Goal: Task Accomplishment & Management: Use online tool/utility

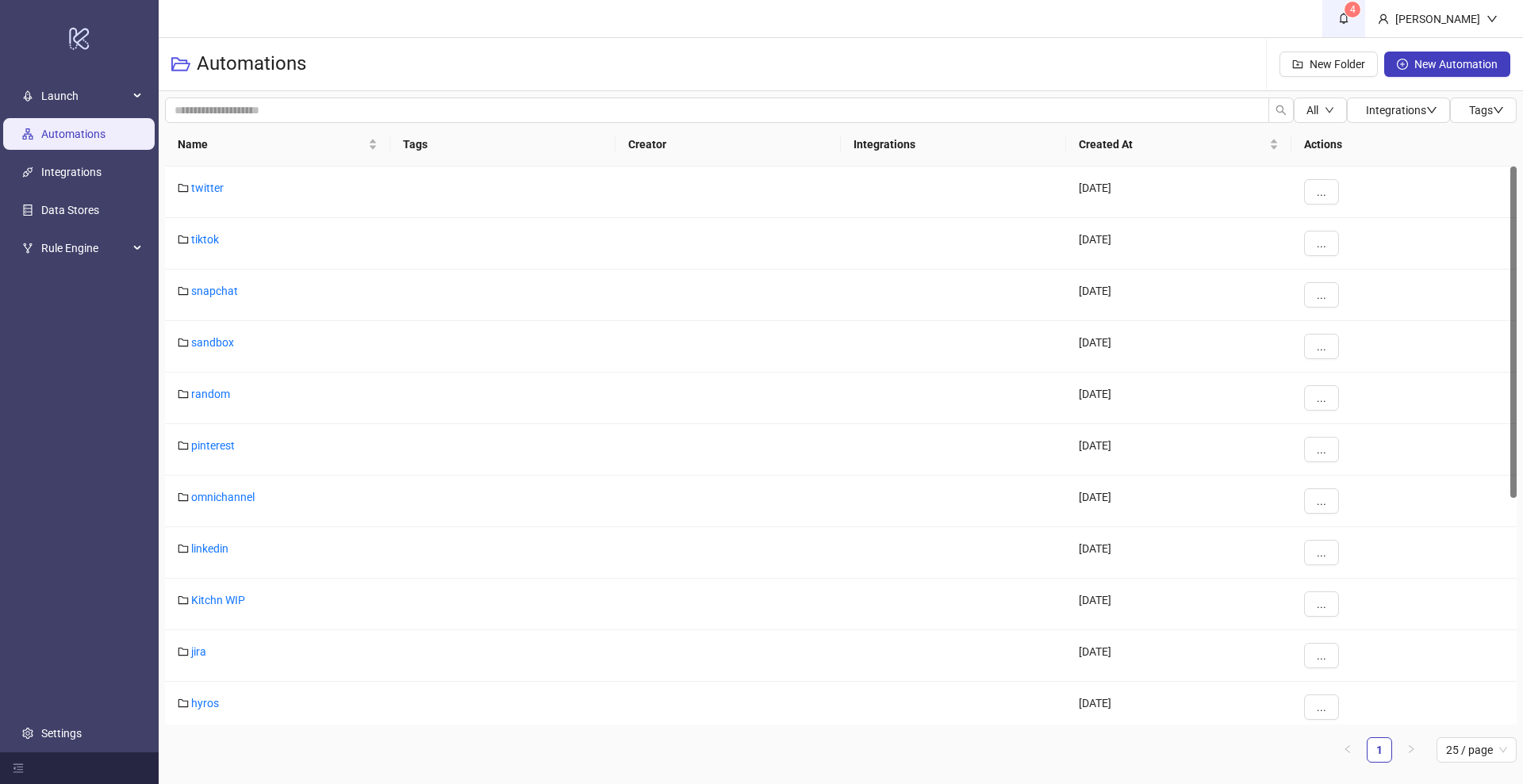
click at [1356, 16] on span "4" at bounding box center [1353, 9] width 6 height 16
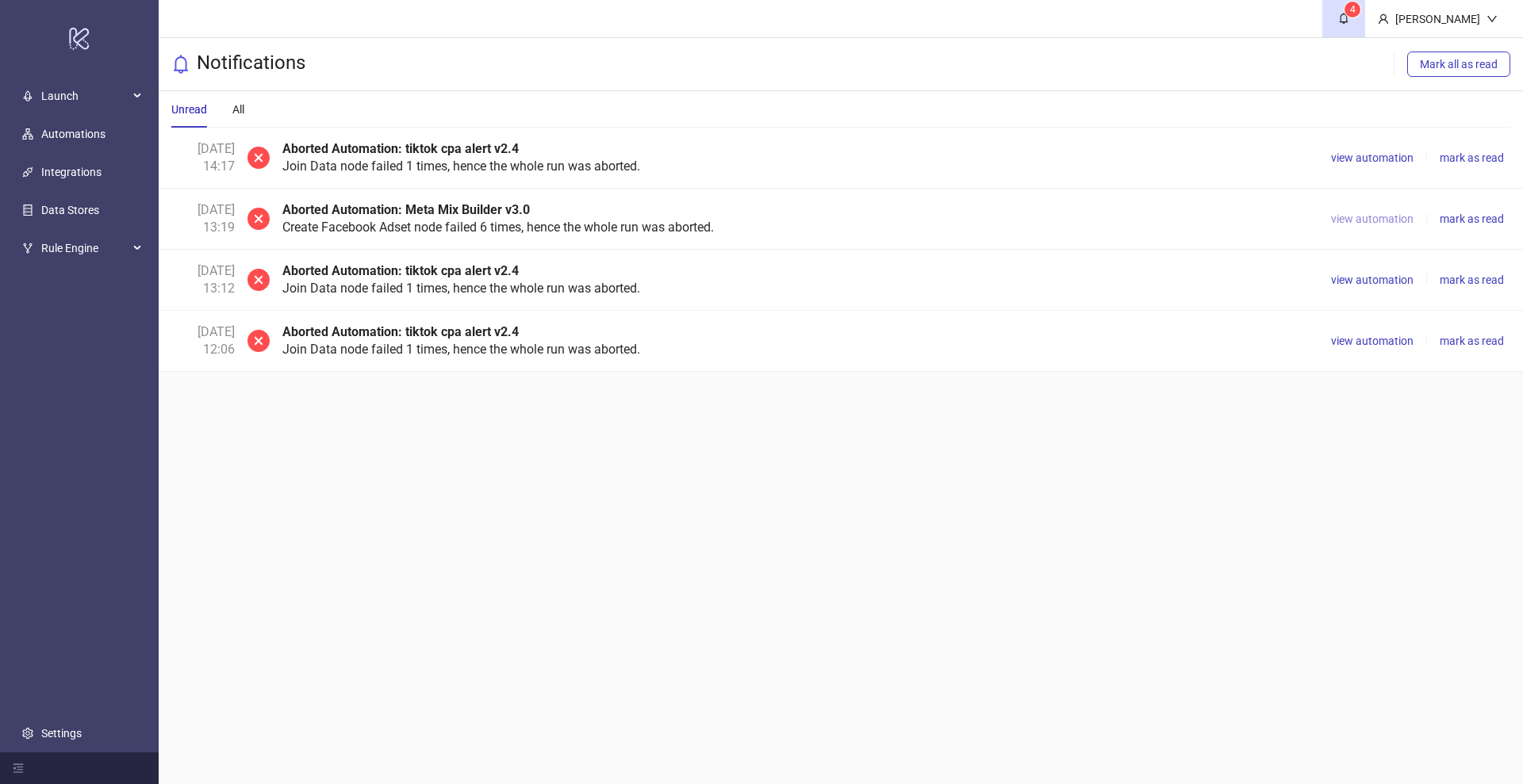
click at [1365, 209] on button "view automation" at bounding box center [1372, 218] width 95 height 19
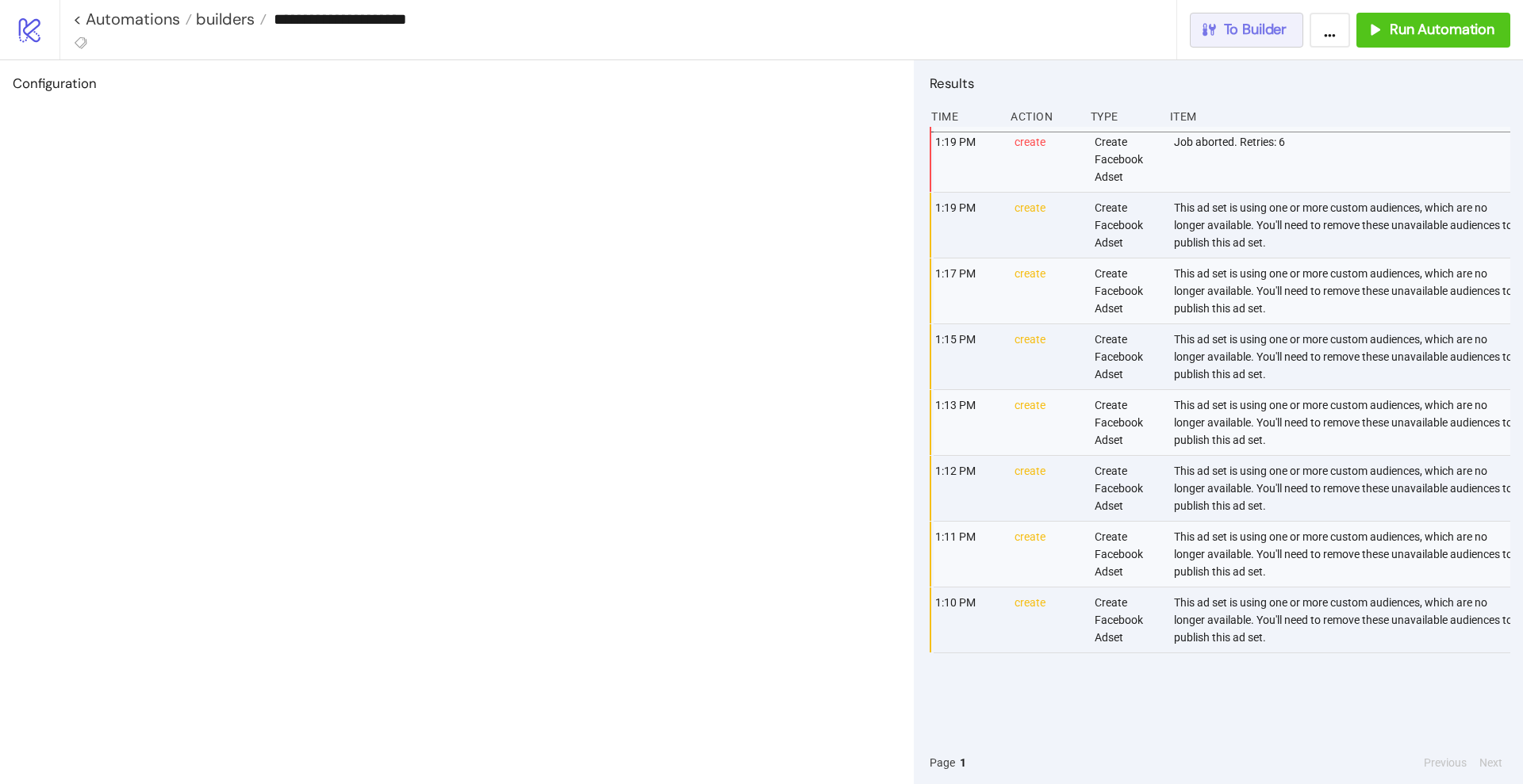
click at [1266, 29] on span "To Builder" at bounding box center [1256, 30] width 64 height 18
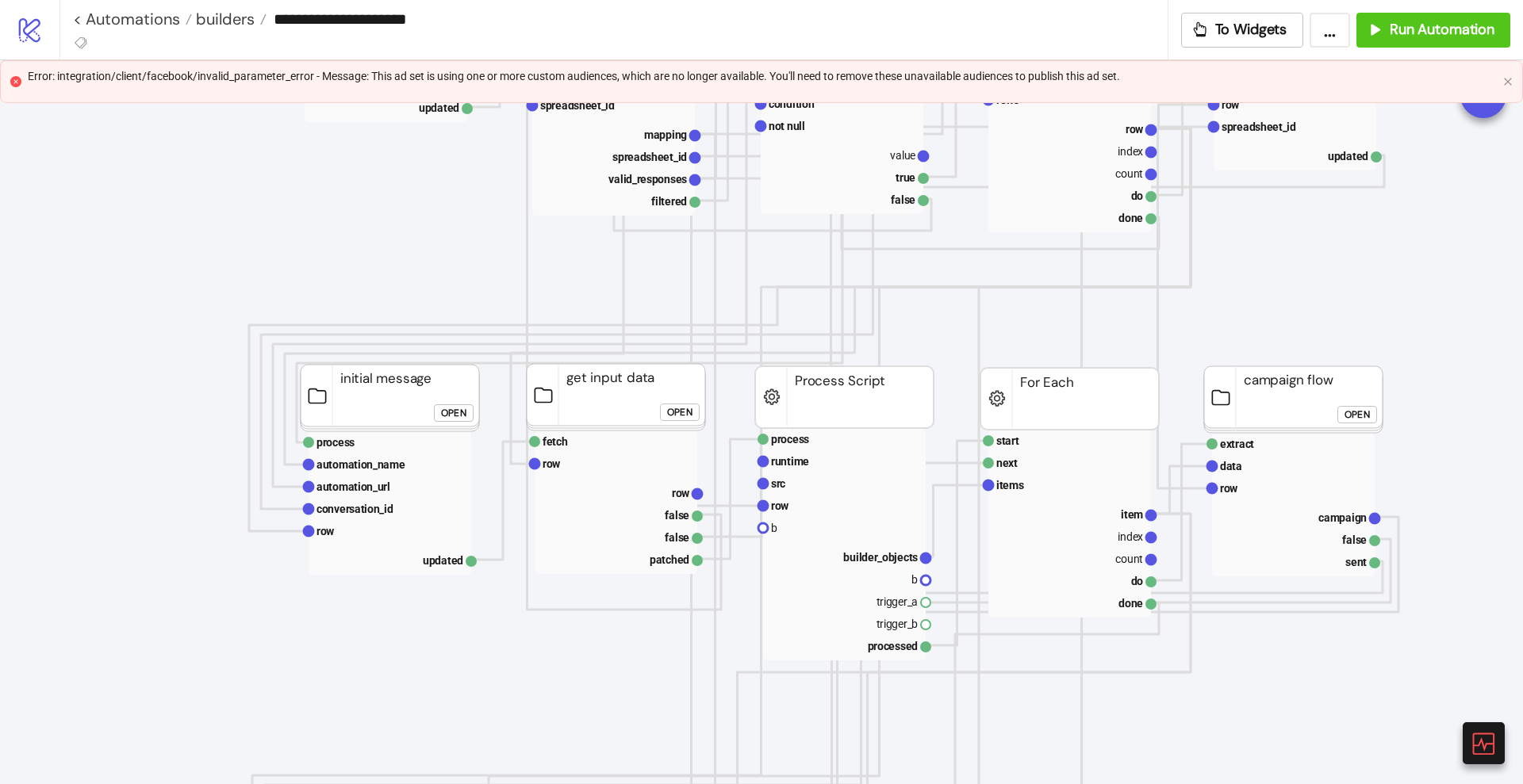
scroll to position [455, 0]
click at [831, 487] on rect at bounding box center [845, 483] width 163 height 22
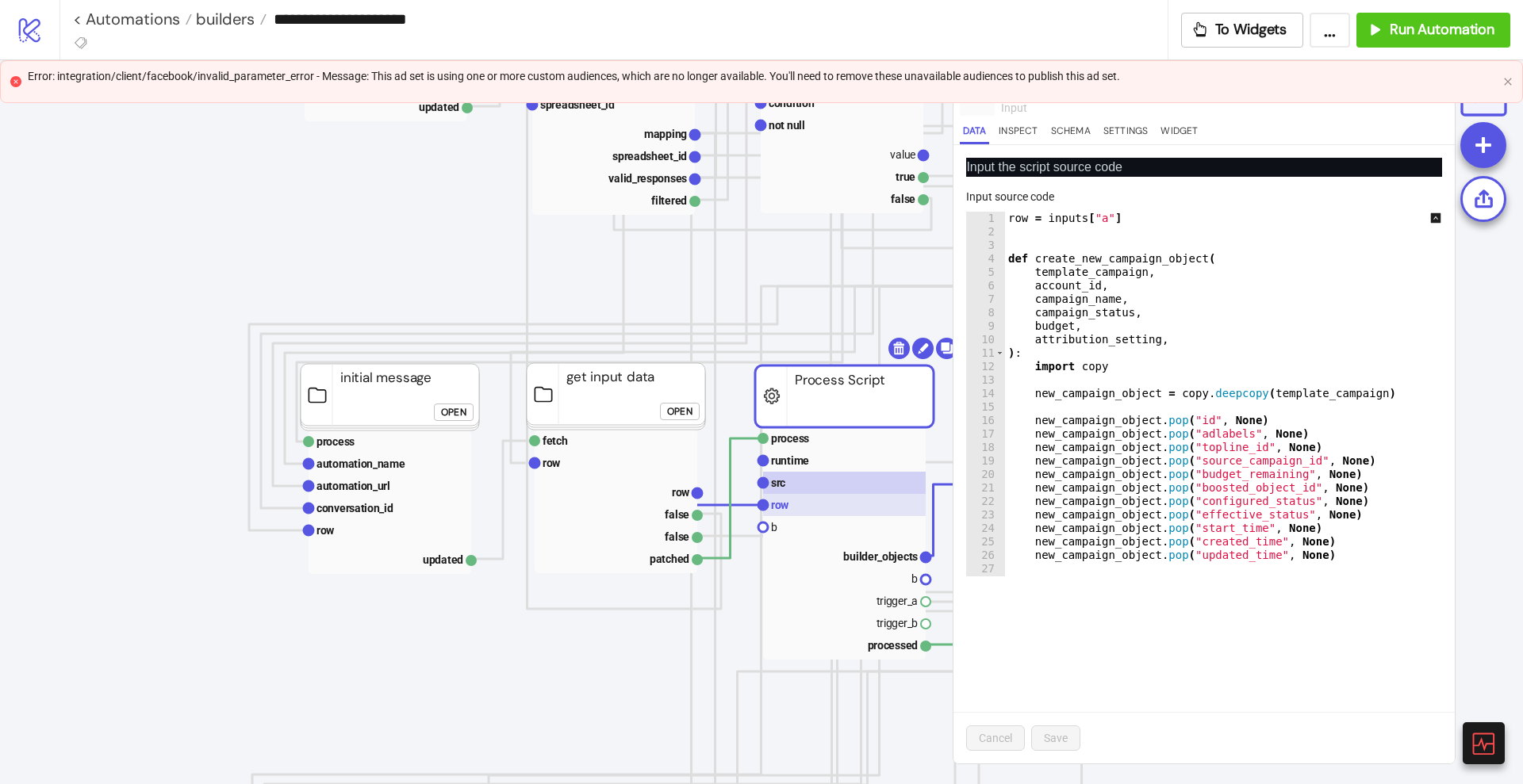
click at [800, 499] on rect at bounding box center [845, 505] width 163 height 22
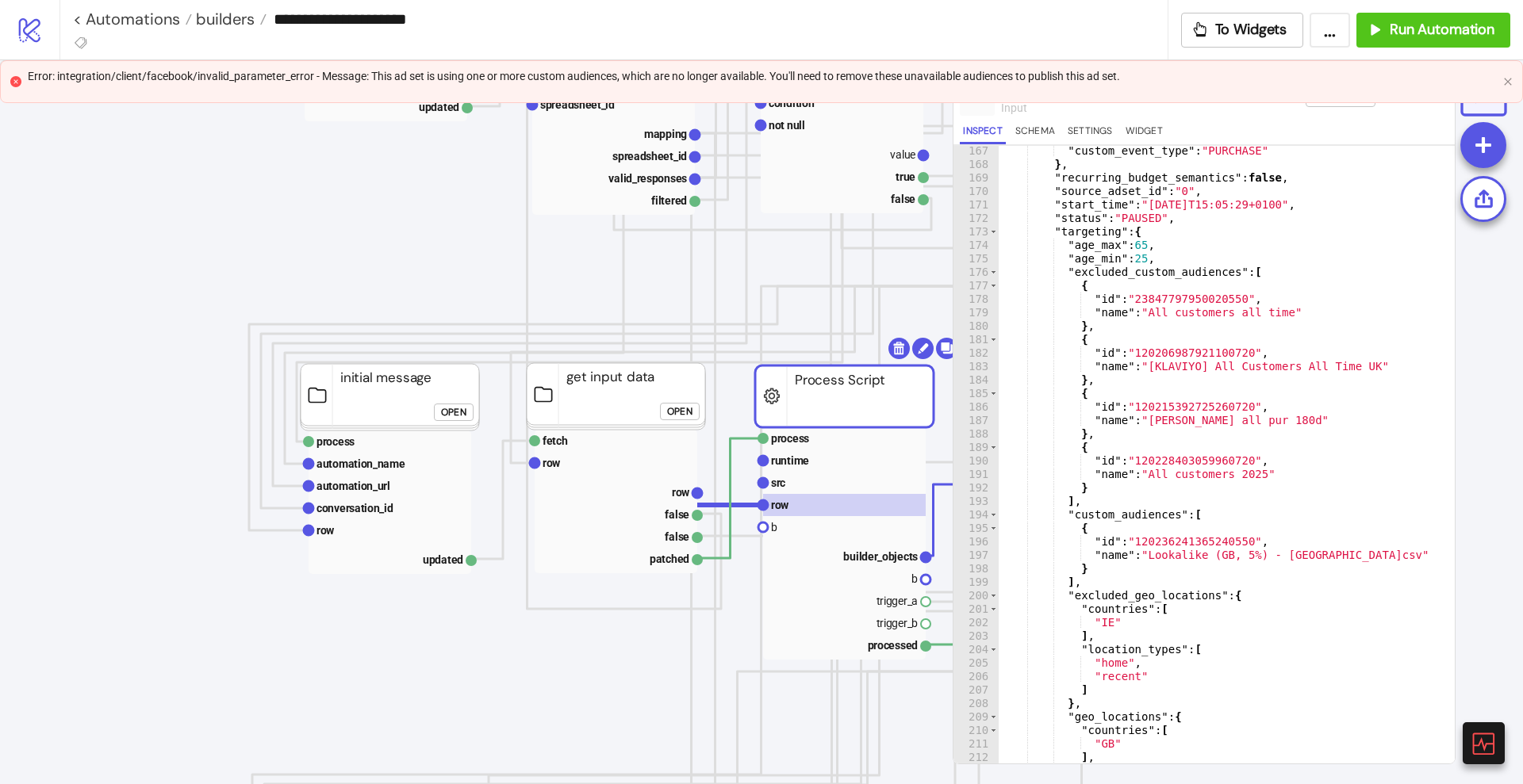
scroll to position [2240, 0]
click at [731, 71] on div "Error: integration/client/facebook/invalid_parameter_error - Message: This ad s…" at bounding box center [762, 76] width 1469 height 18
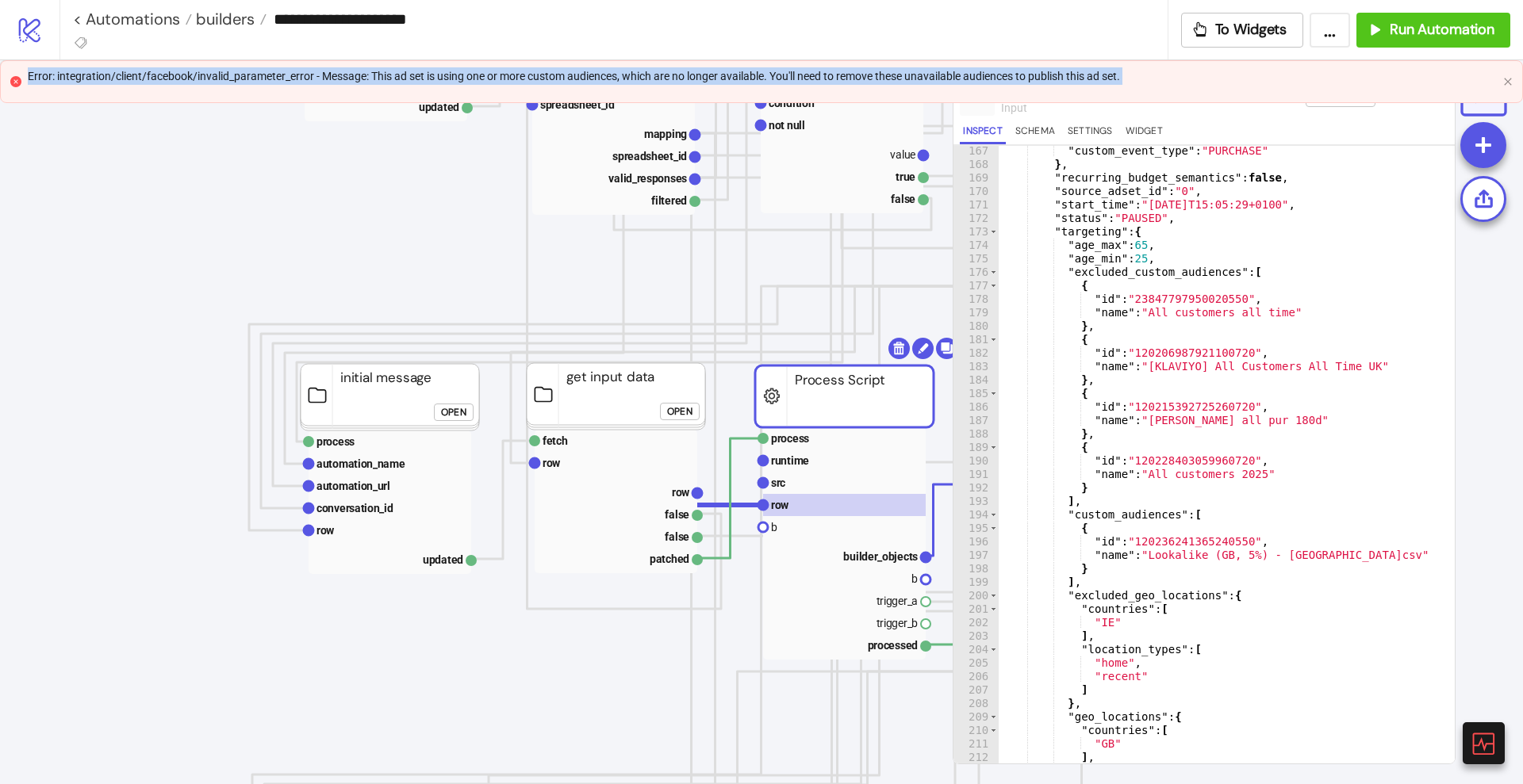
click at [731, 71] on div "Error: integration/client/facebook/invalid_parameter_error - Message: This ad s…" at bounding box center [762, 76] width 1469 height 18
copy div "Error: integration/client/facebook/invalid_parameter_error - Message: This ad s…"
type textarea "**********"
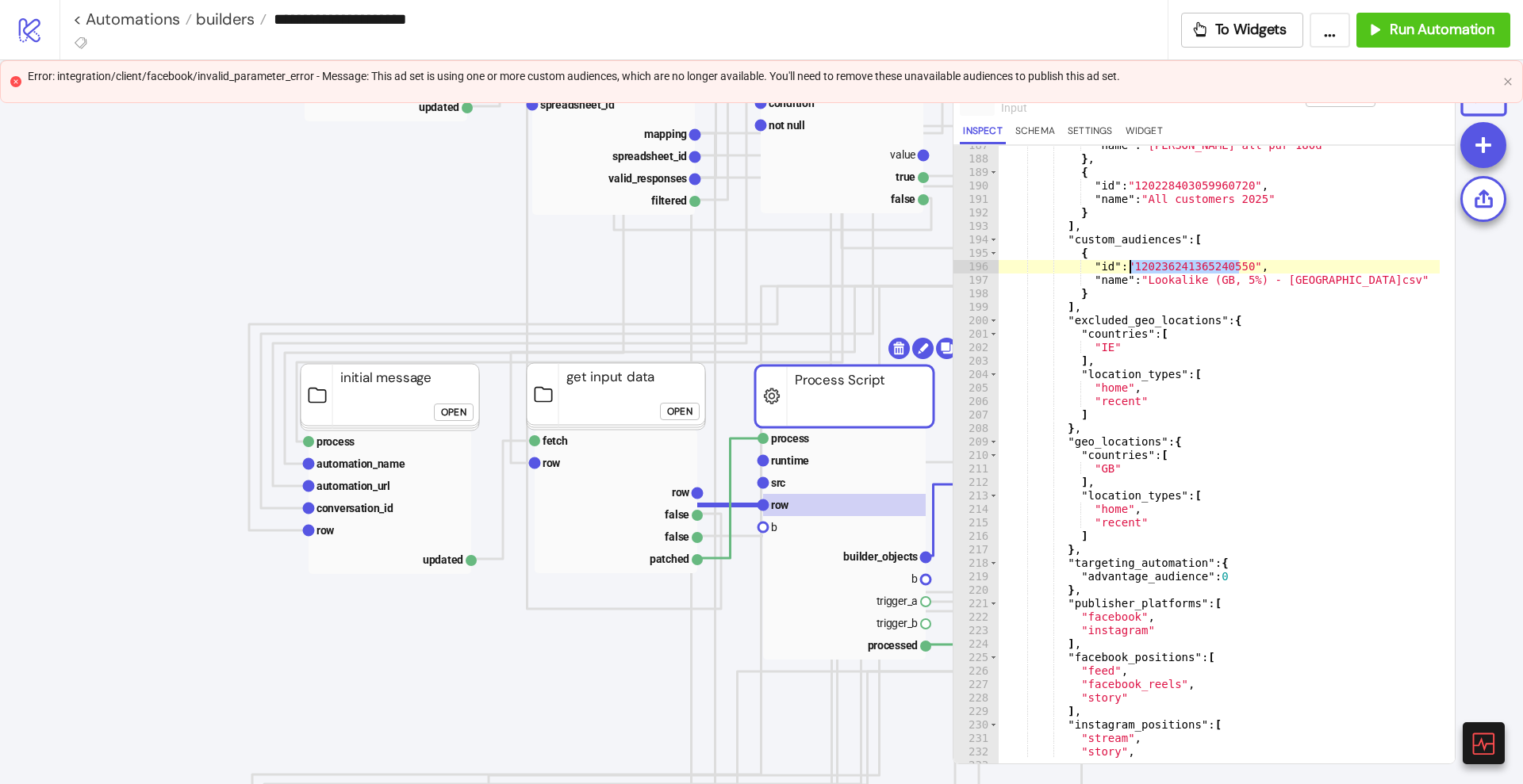
scroll to position [2514, 0]
click at [1158, 274] on div ""name" : "[PERSON_NAME] all pur 180d" } , { "id" : "120228403059960720" , "name…" at bounding box center [1219, 455] width 442 height 618
click at [1164, 266] on div ""name" : "[PERSON_NAME] all pur 180d" } , { "id" : "120228403059960720" , "name…" at bounding box center [1219, 455] width 442 height 618
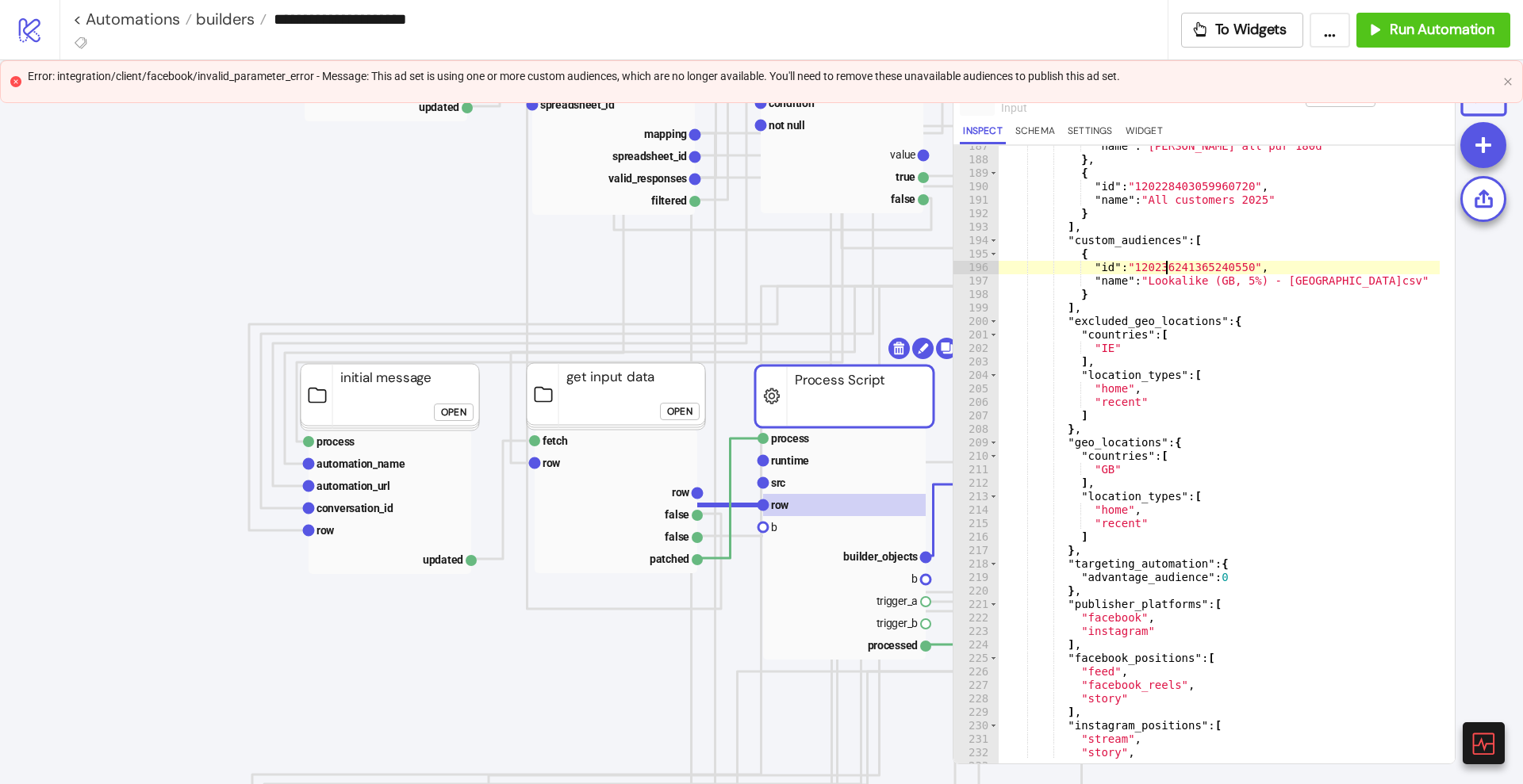
click at [1505, 86] on div "Error: integration/client/facebook/invalid_parameter_error - Message: This ad s…" at bounding box center [762, 81] width 1523 height 43
click at [1505, 81] on icon "close" at bounding box center [1507, 81] width 9 height 9
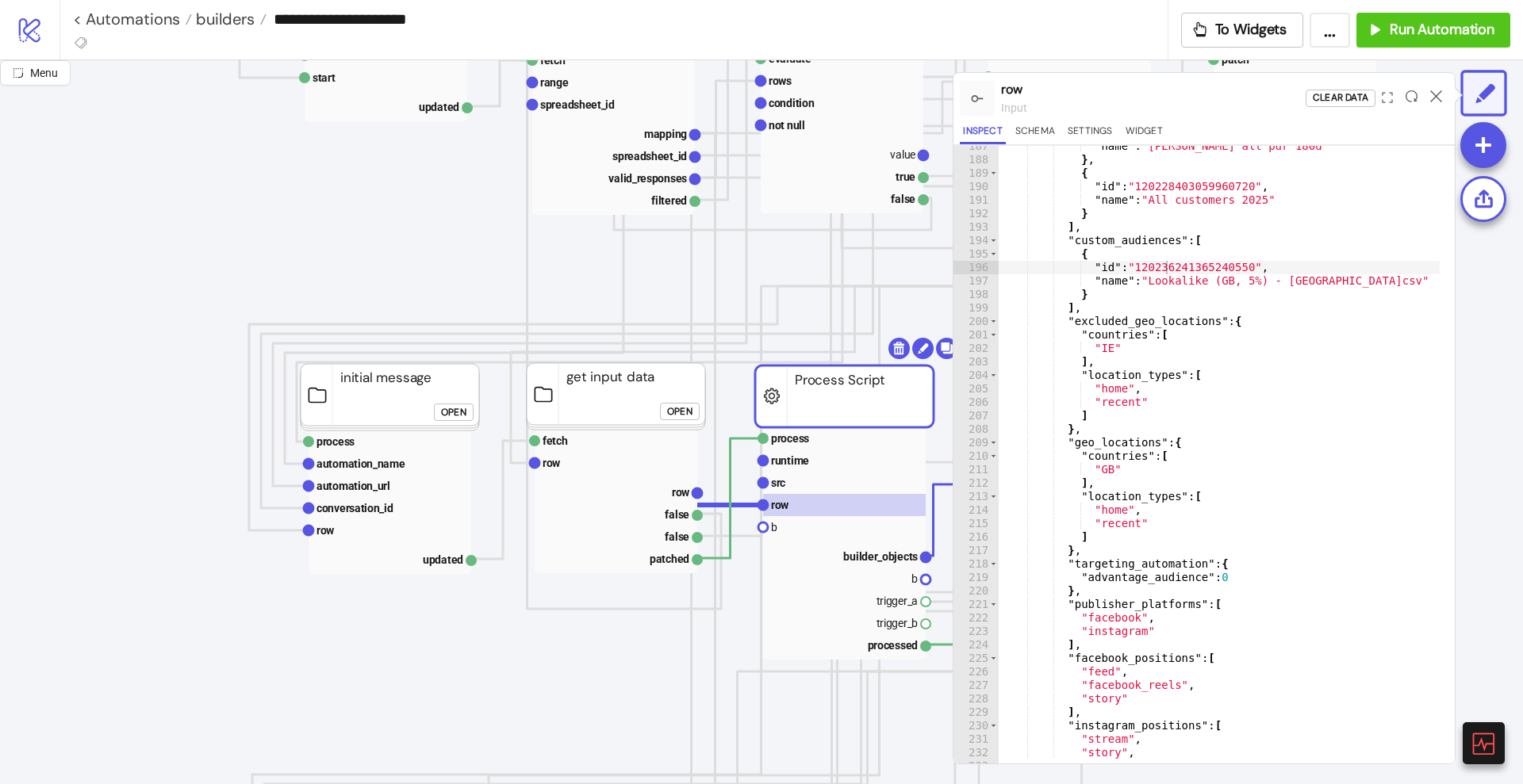
click at [1505, 81] on div at bounding box center [1483, 92] width 46 height 46
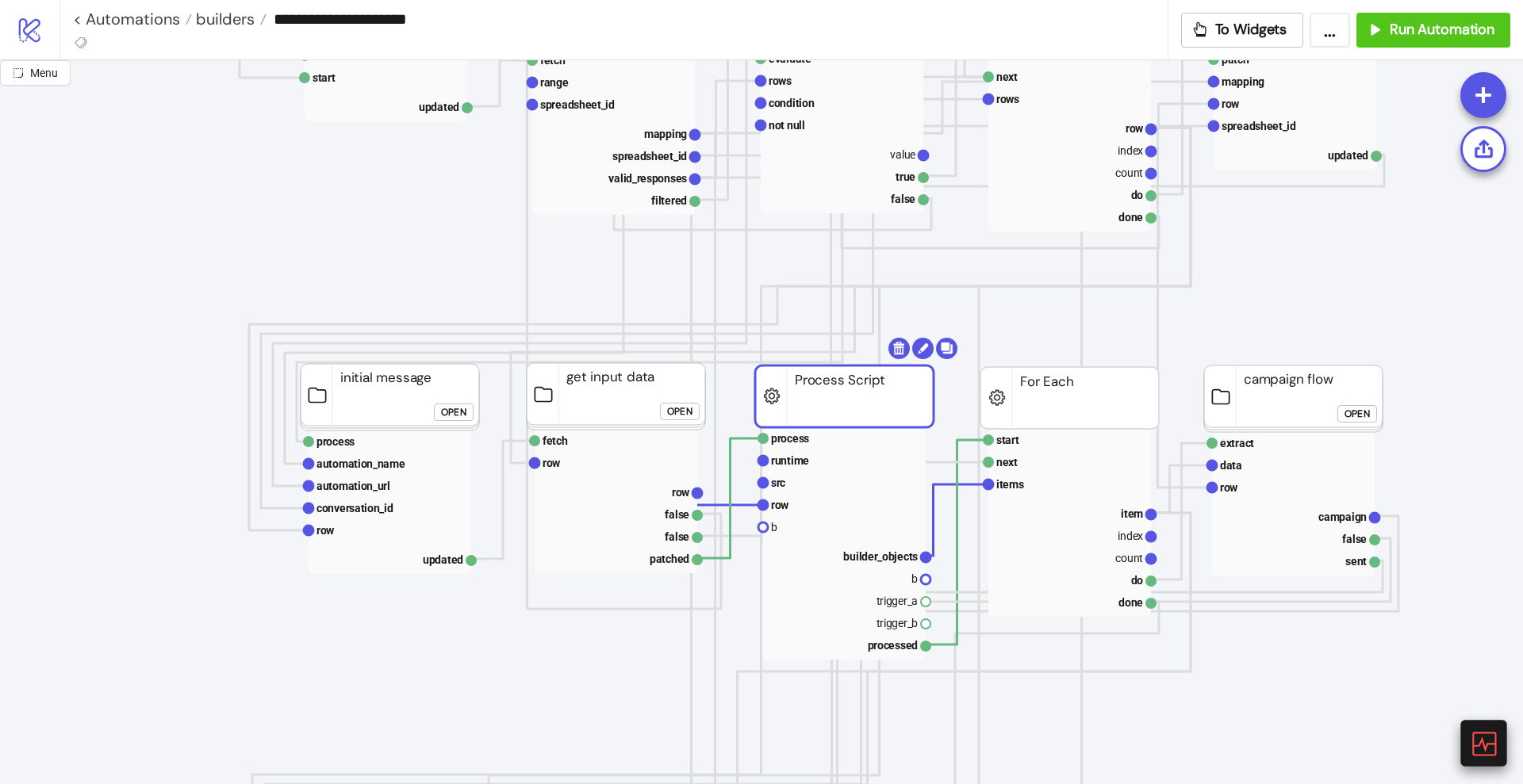
click at [1482, 735] on icon at bounding box center [1483, 743] width 28 height 28
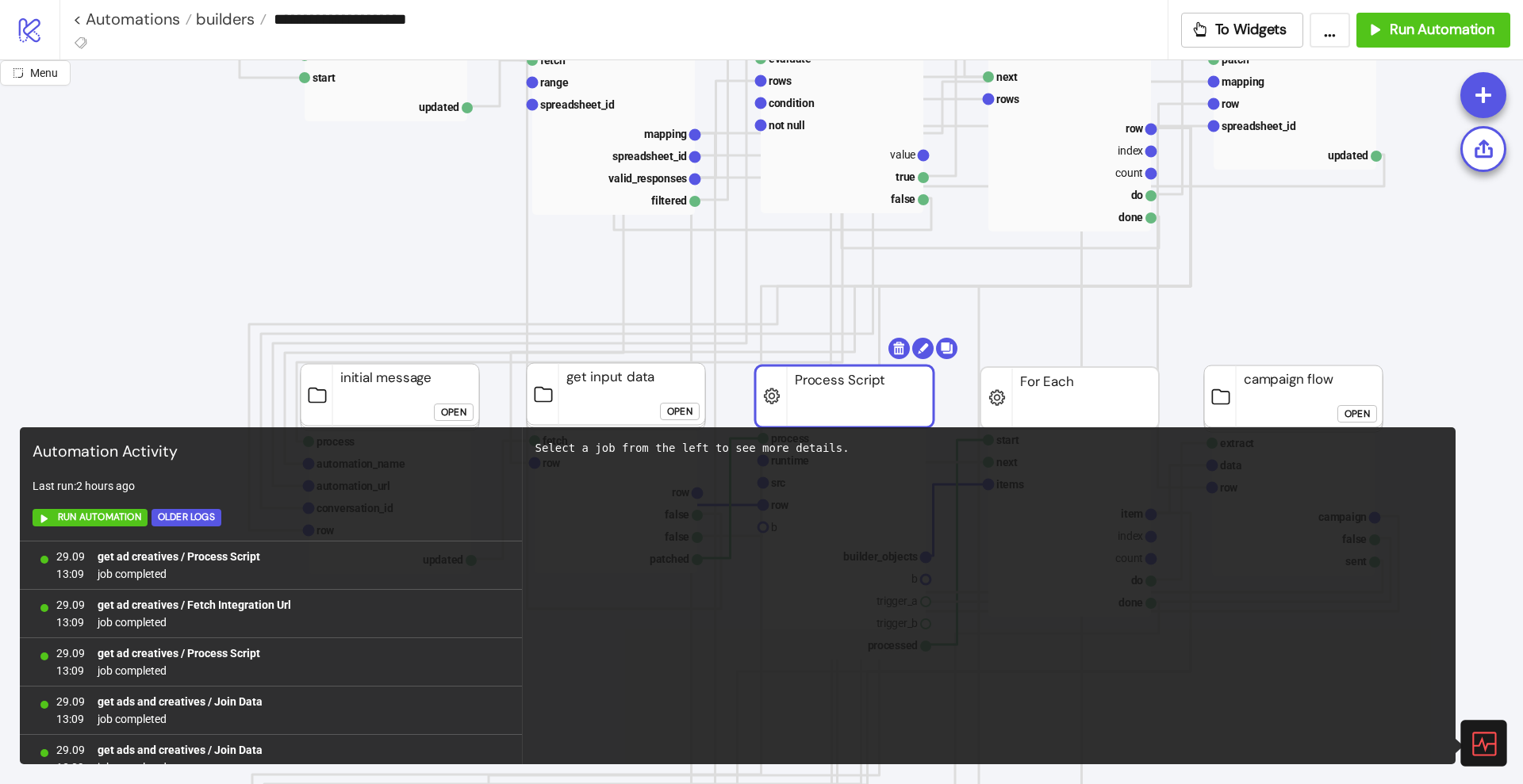
scroll to position [1035, 0]
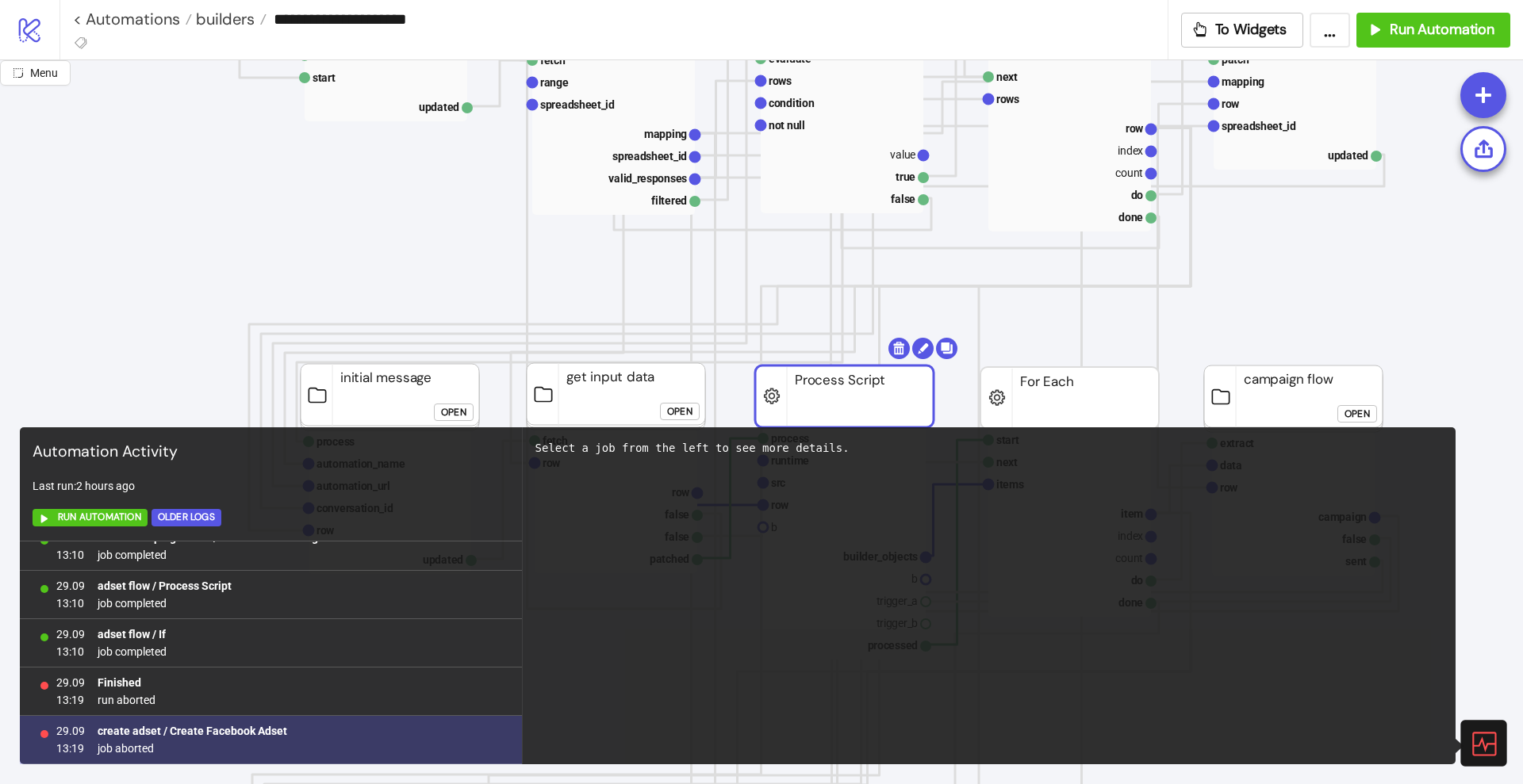
click at [243, 729] on b "create adset / Create Facebook Adset" at bounding box center [192, 731] width 190 height 13
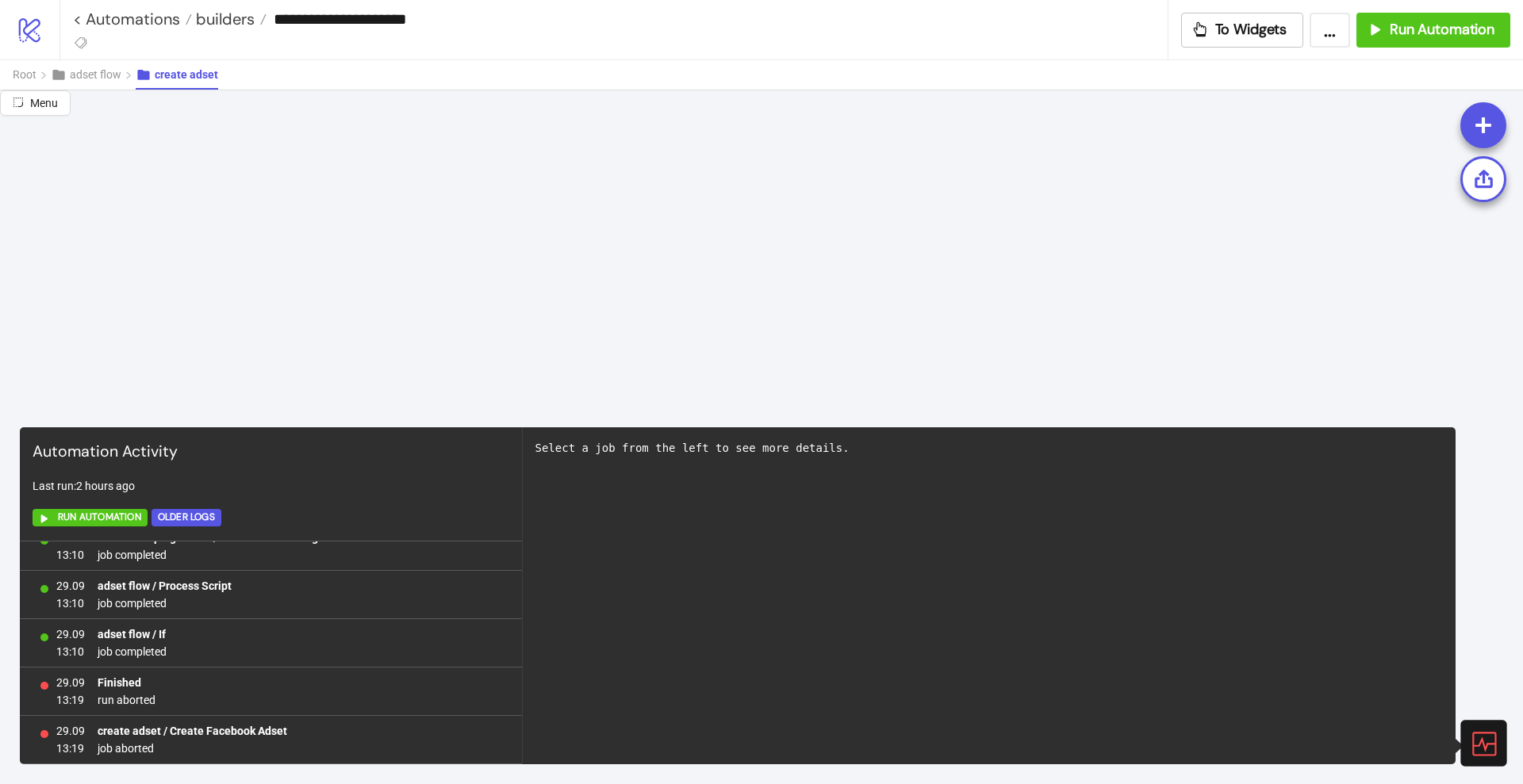
click at [1483, 740] on icon at bounding box center [1484, 744] width 24 height 24
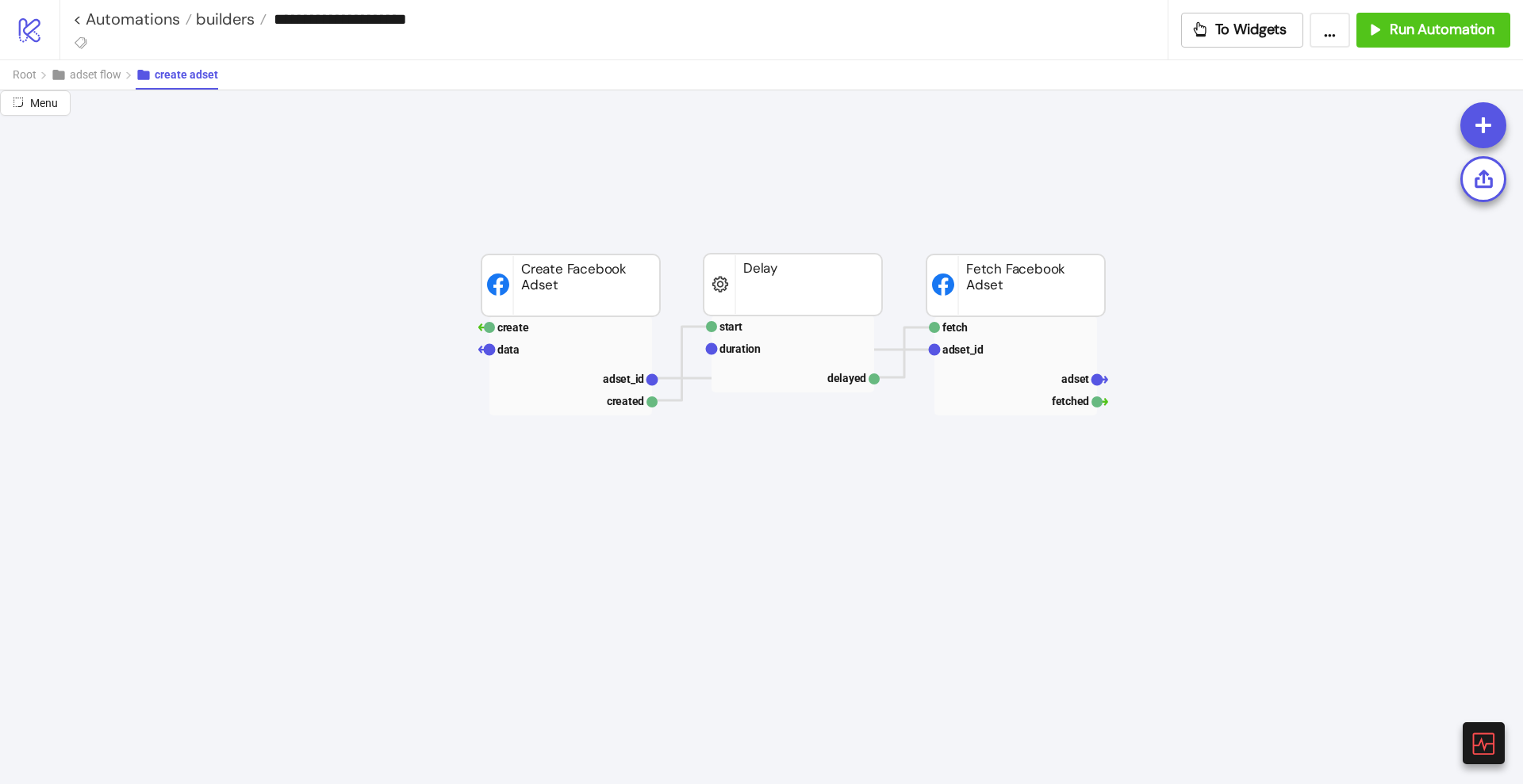
scroll to position [0, 0]
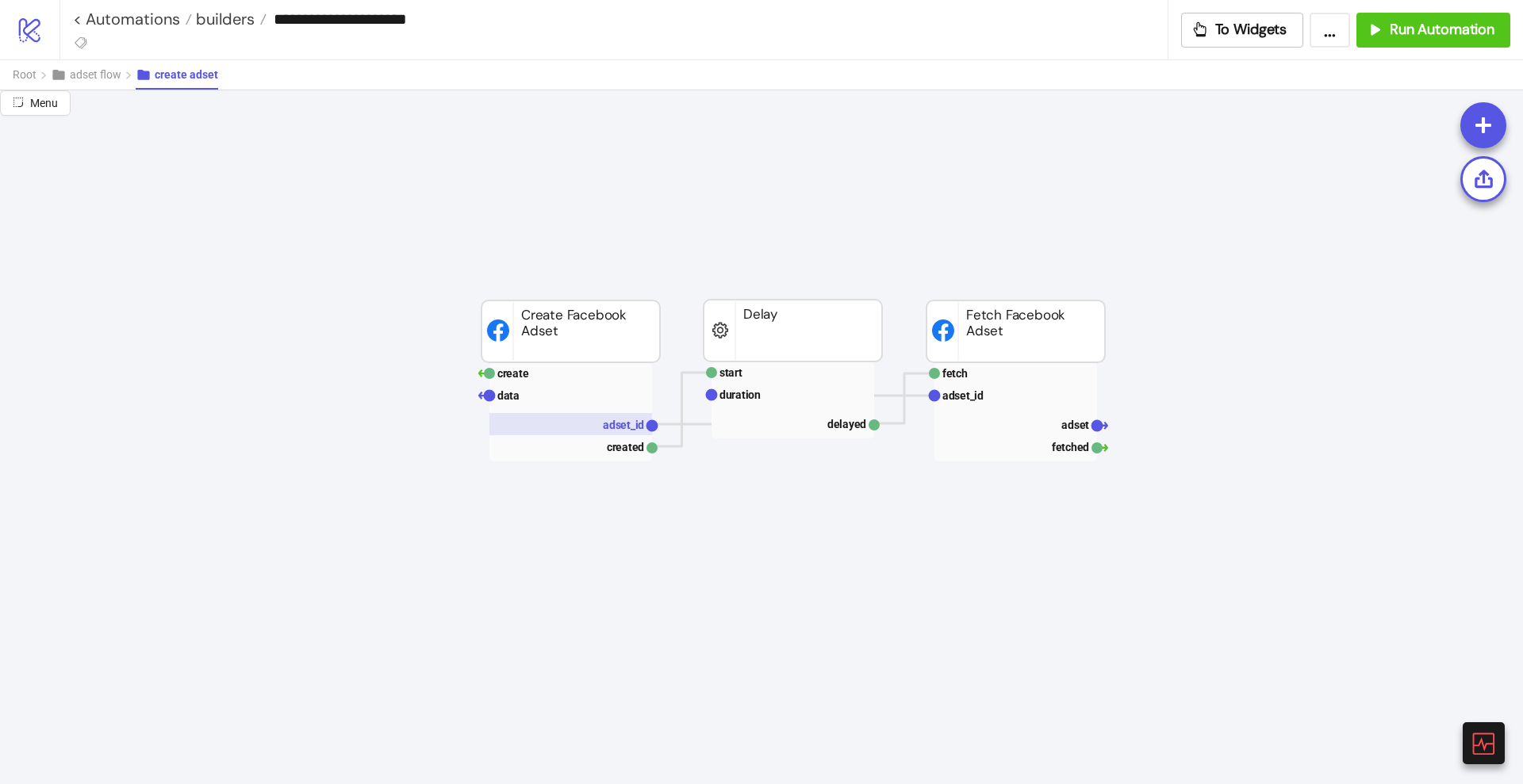
click at [602, 429] on rect at bounding box center [571, 424] width 163 height 22
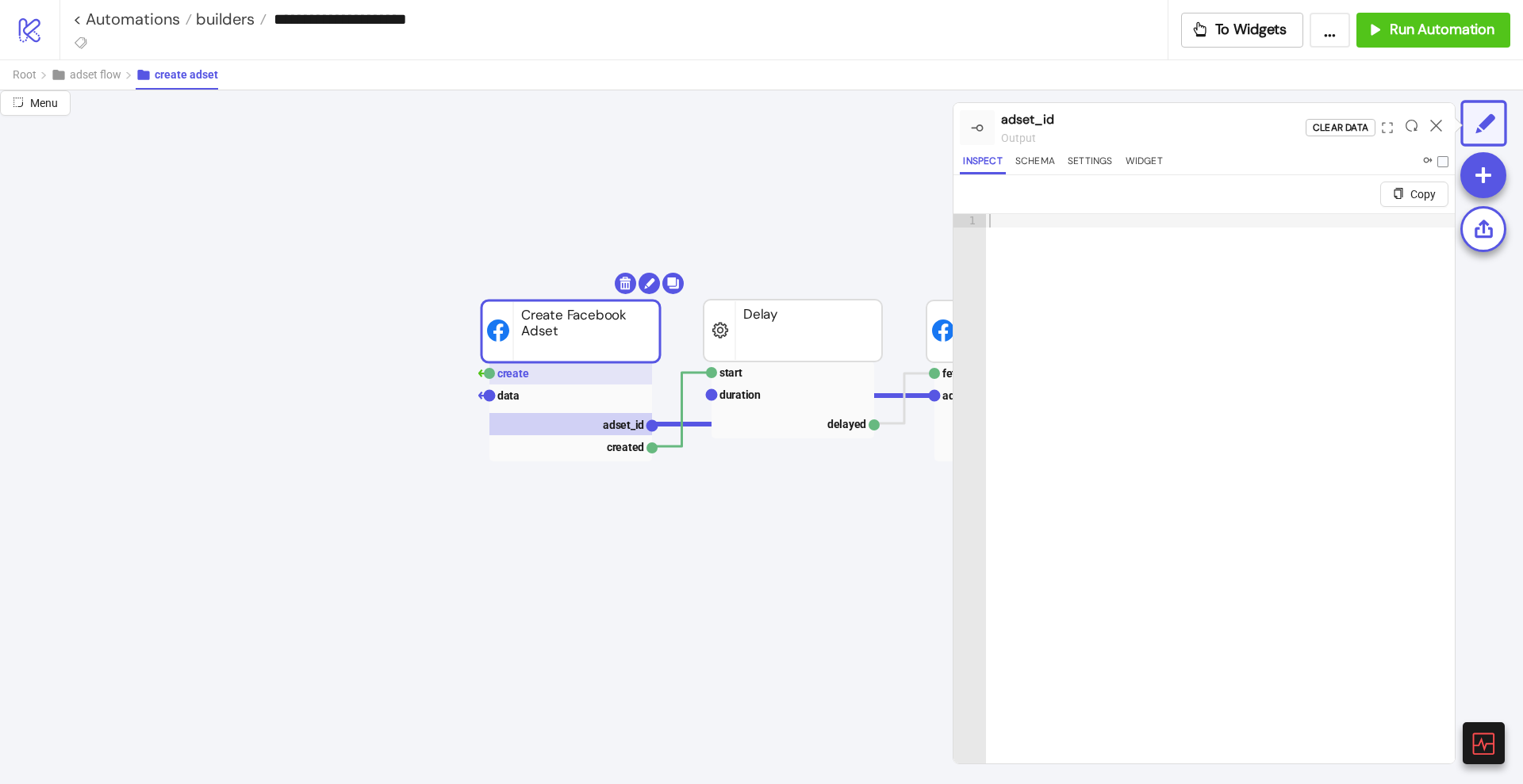
click at [521, 376] on text "create" at bounding box center [513, 373] width 32 height 13
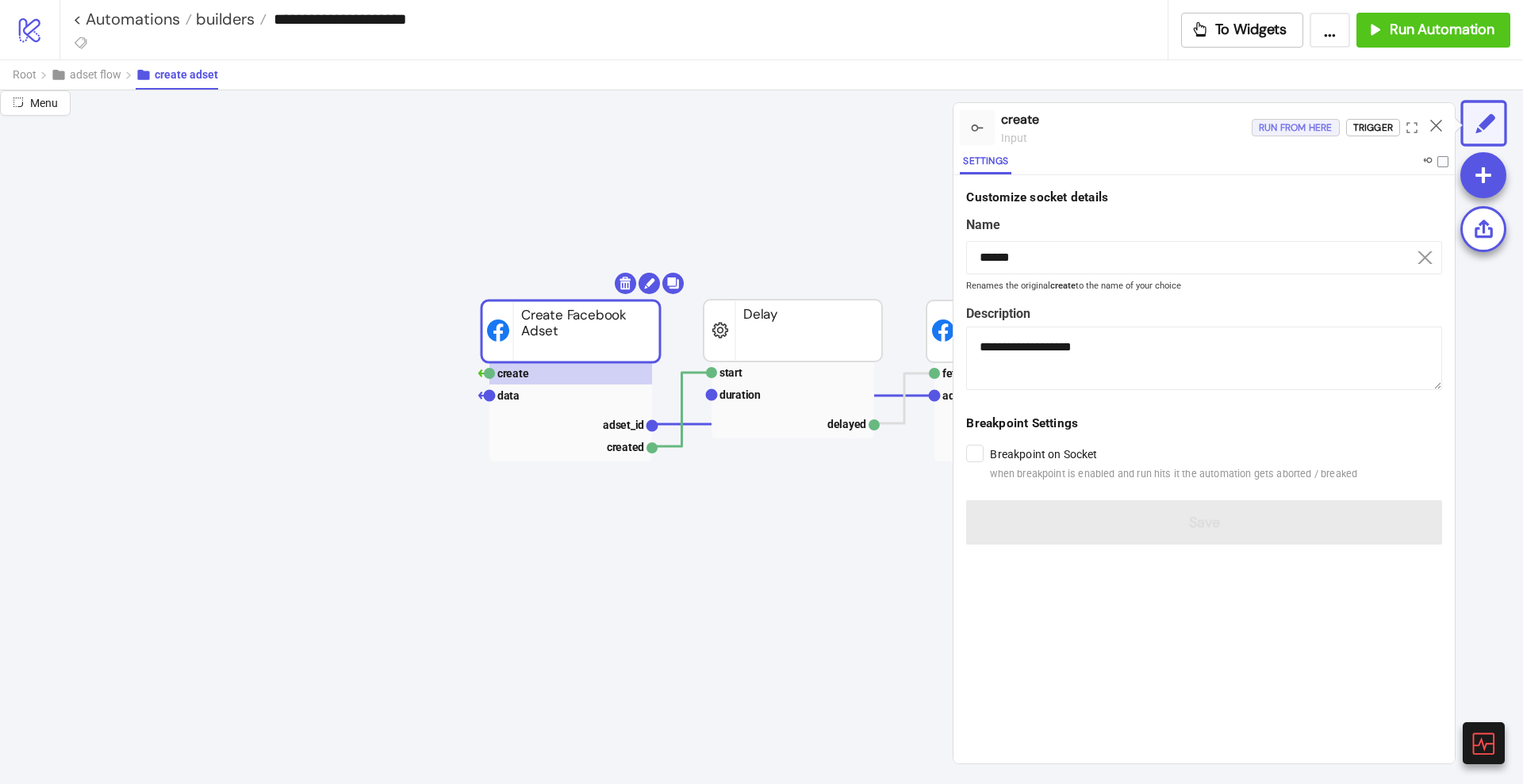
click at [1272, 130] on div "Run from here" at bounding box center [1295, 128] width 74 height 18
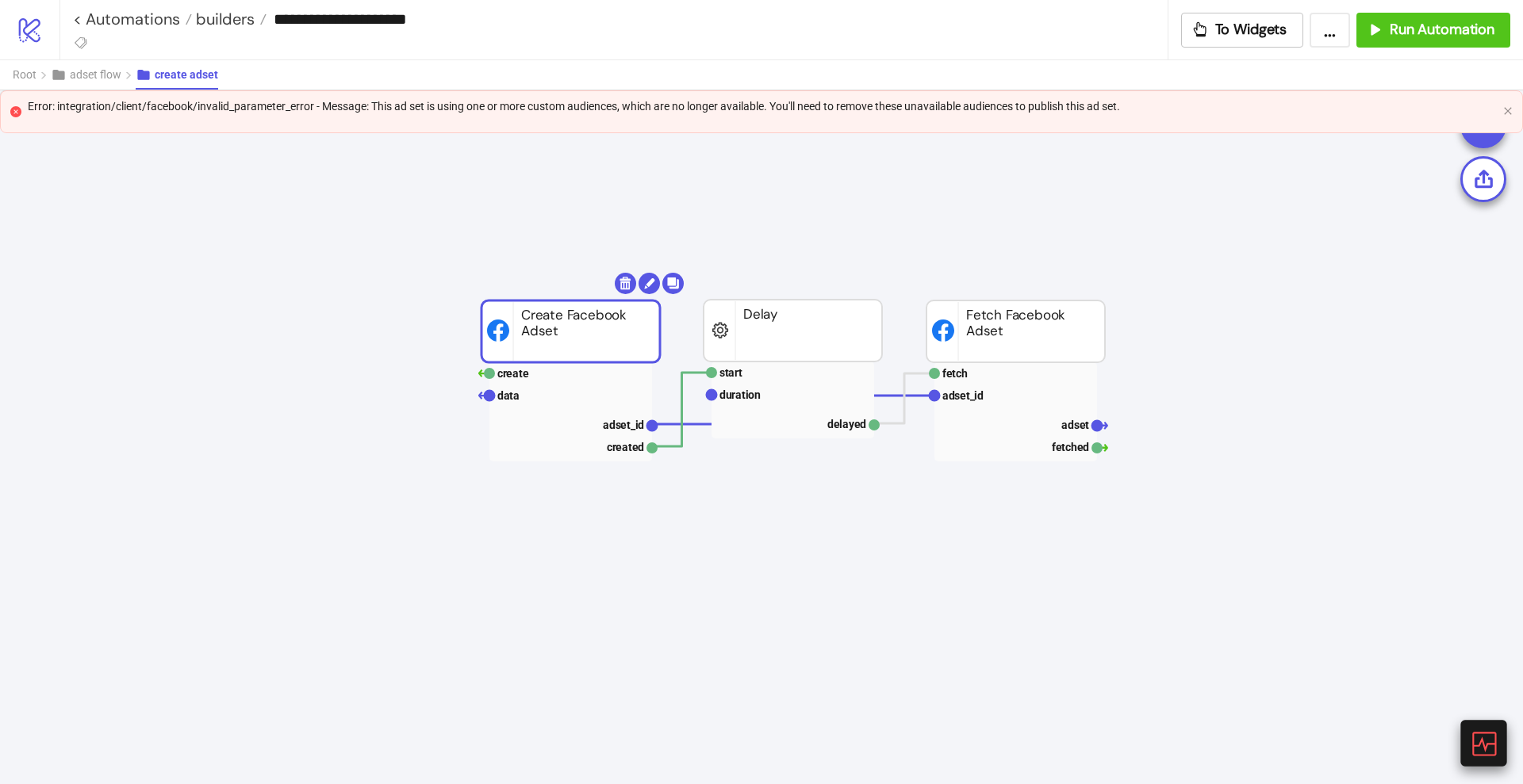
click at [1488, 734] on icon at bounding box center [1483, 743] width 28 height 28
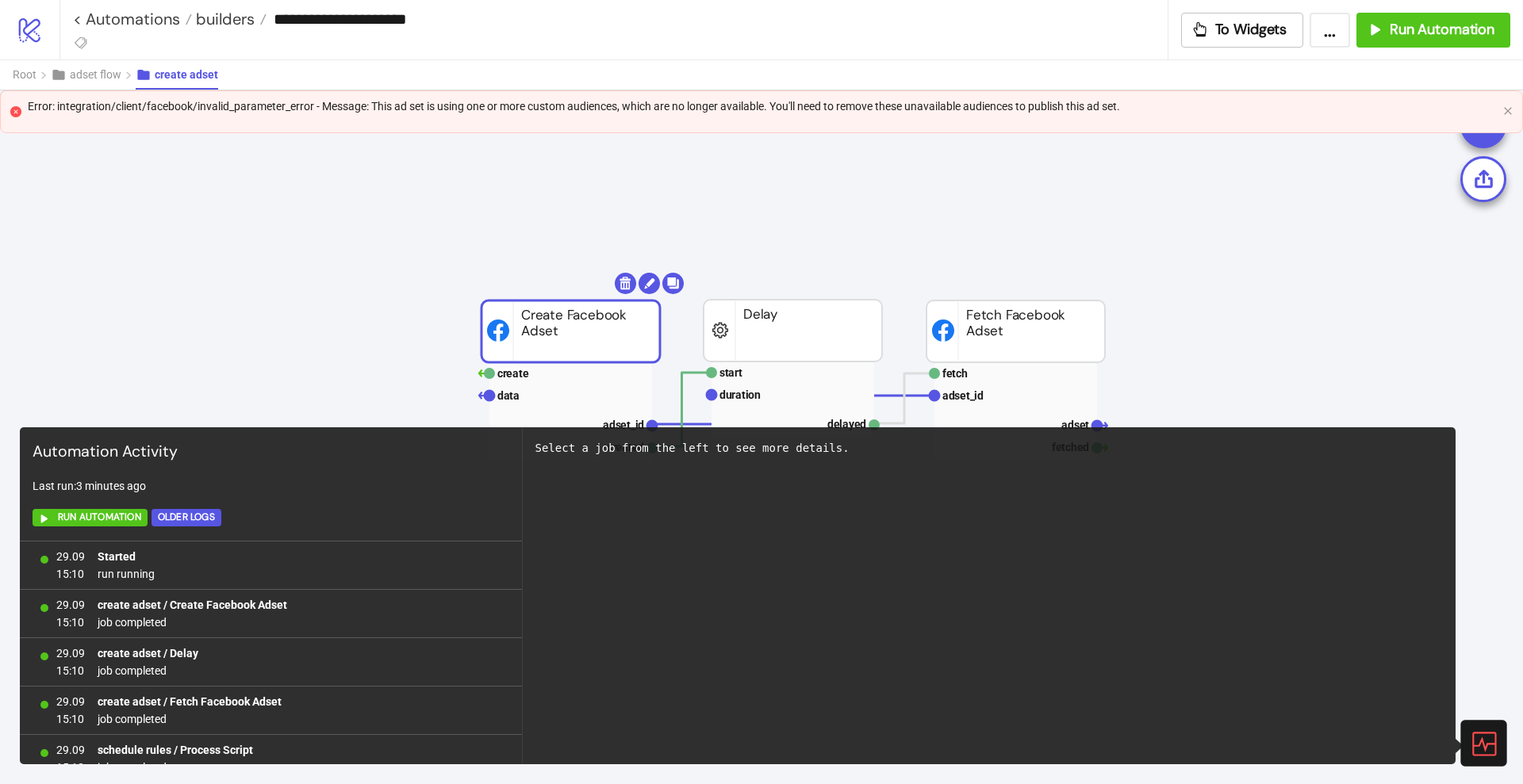
scroll to position [5872, 0]
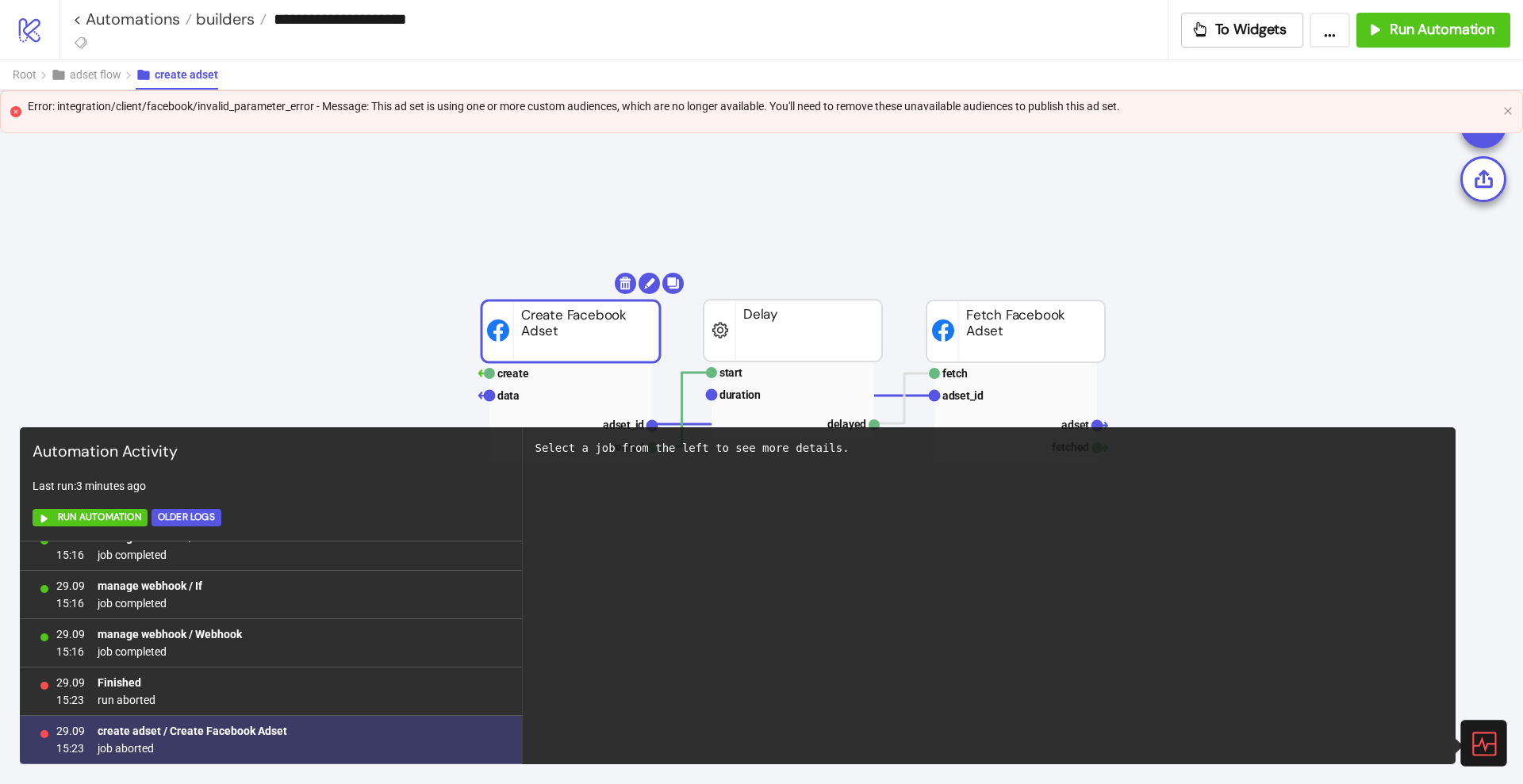
click at [197, 726] on b "create adset / Create Facebook Adset" at bounding box center [192, 731] width 190 height 13
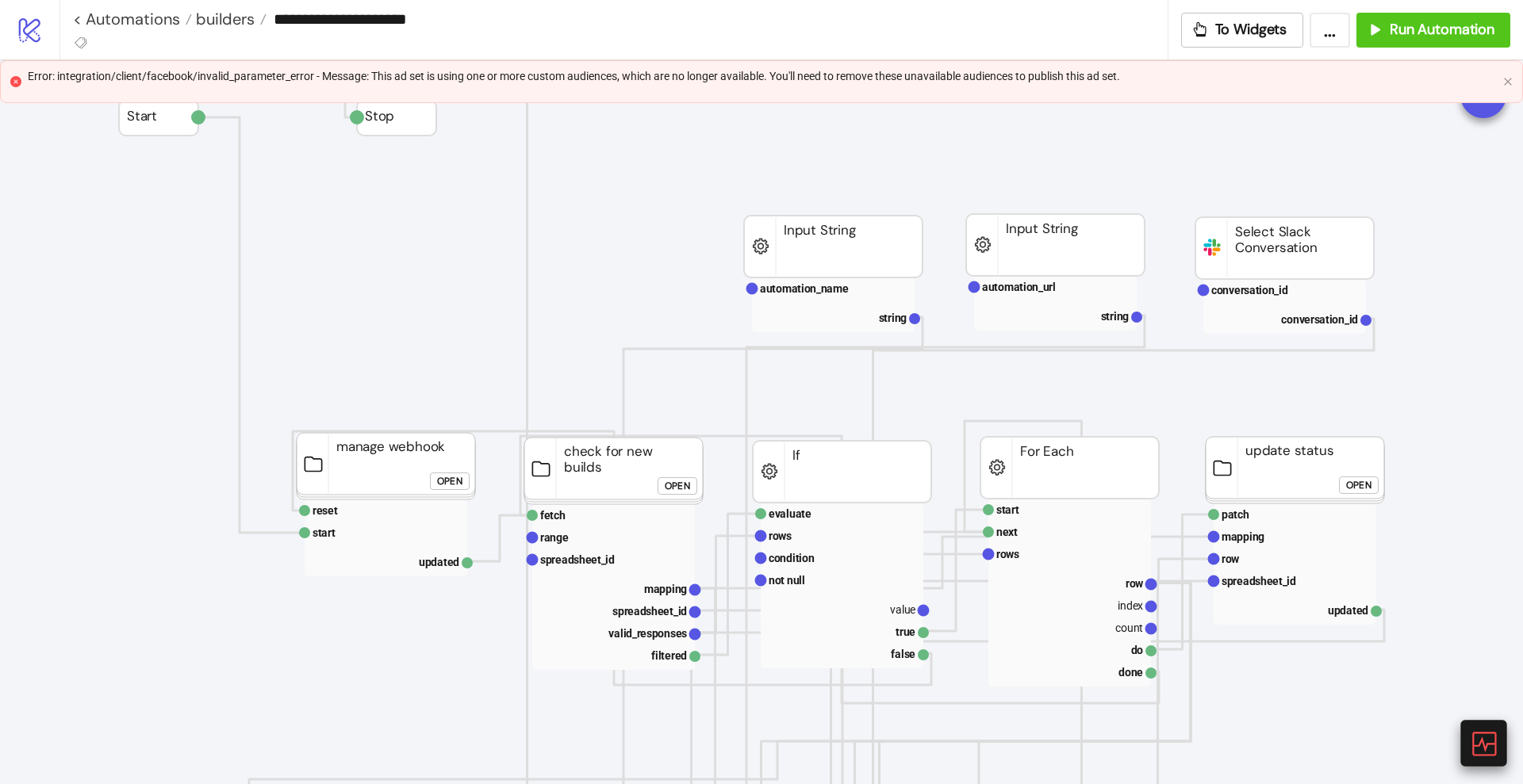
click at [1476, 735] on icon at bounding box center [1483, 743] width 28 height 28
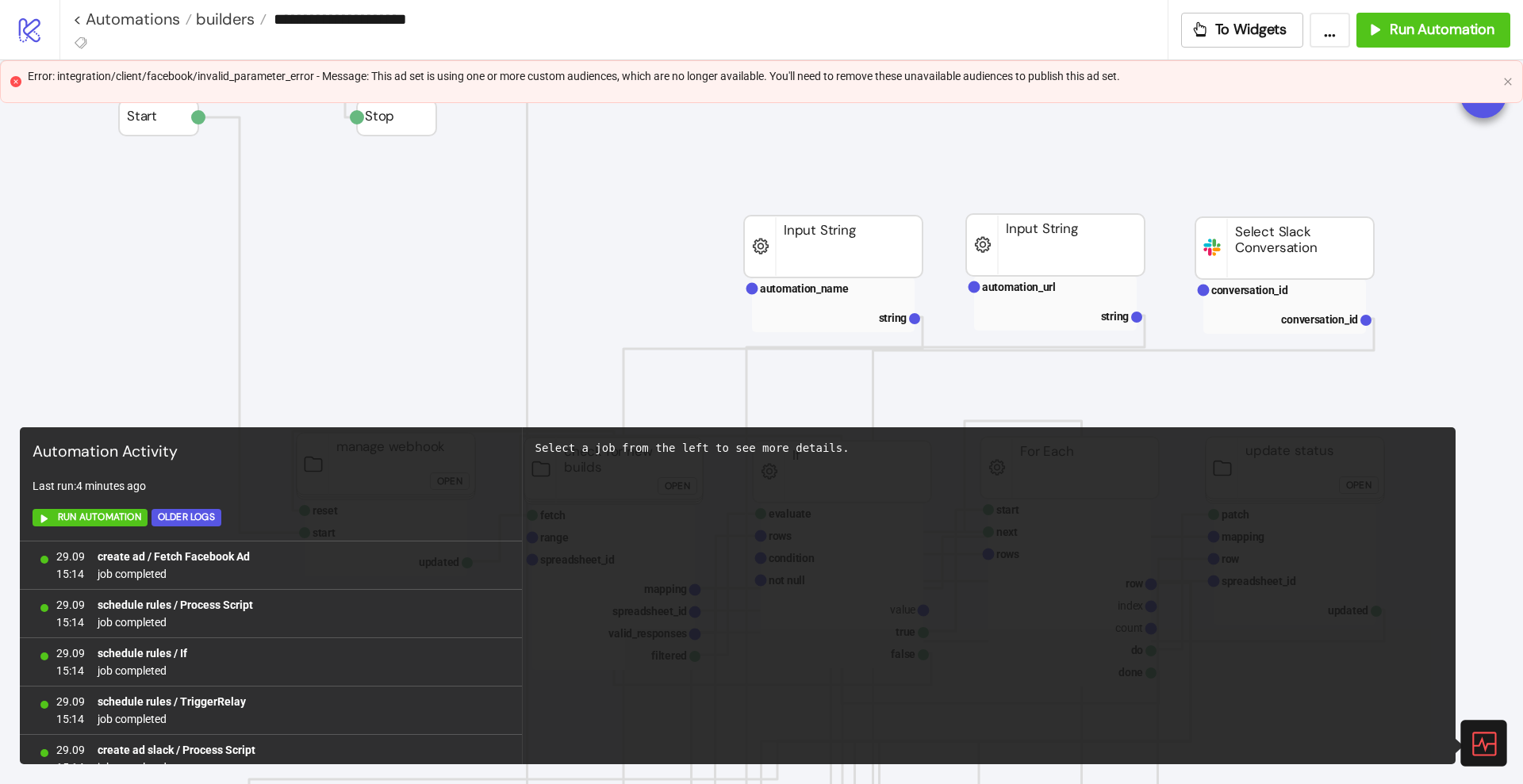
scroll to position [1035, 0]
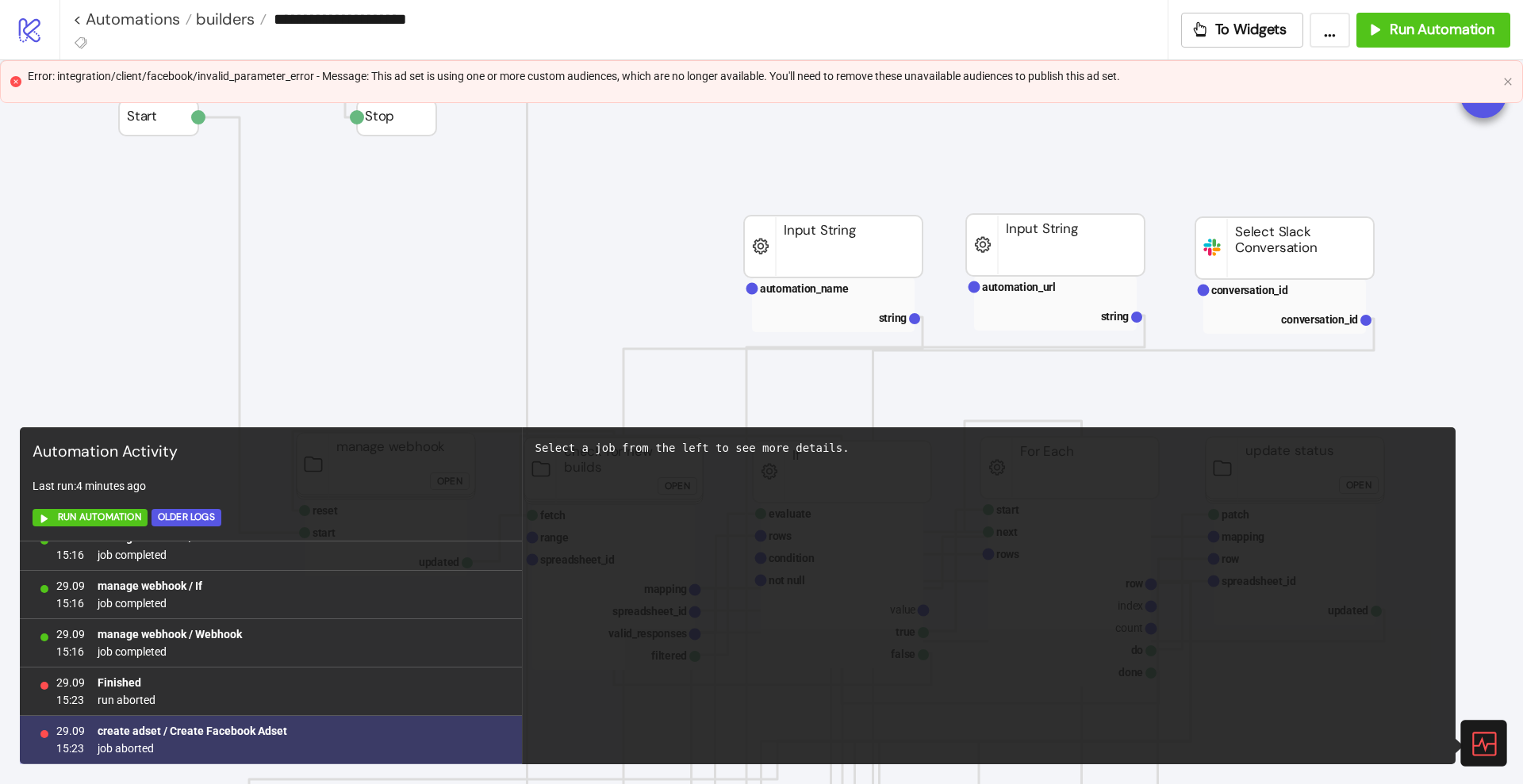
click at [222, 734] on b "create adset / Create Facebook Adset" at bounding box center [192, 731] width 190 height 13
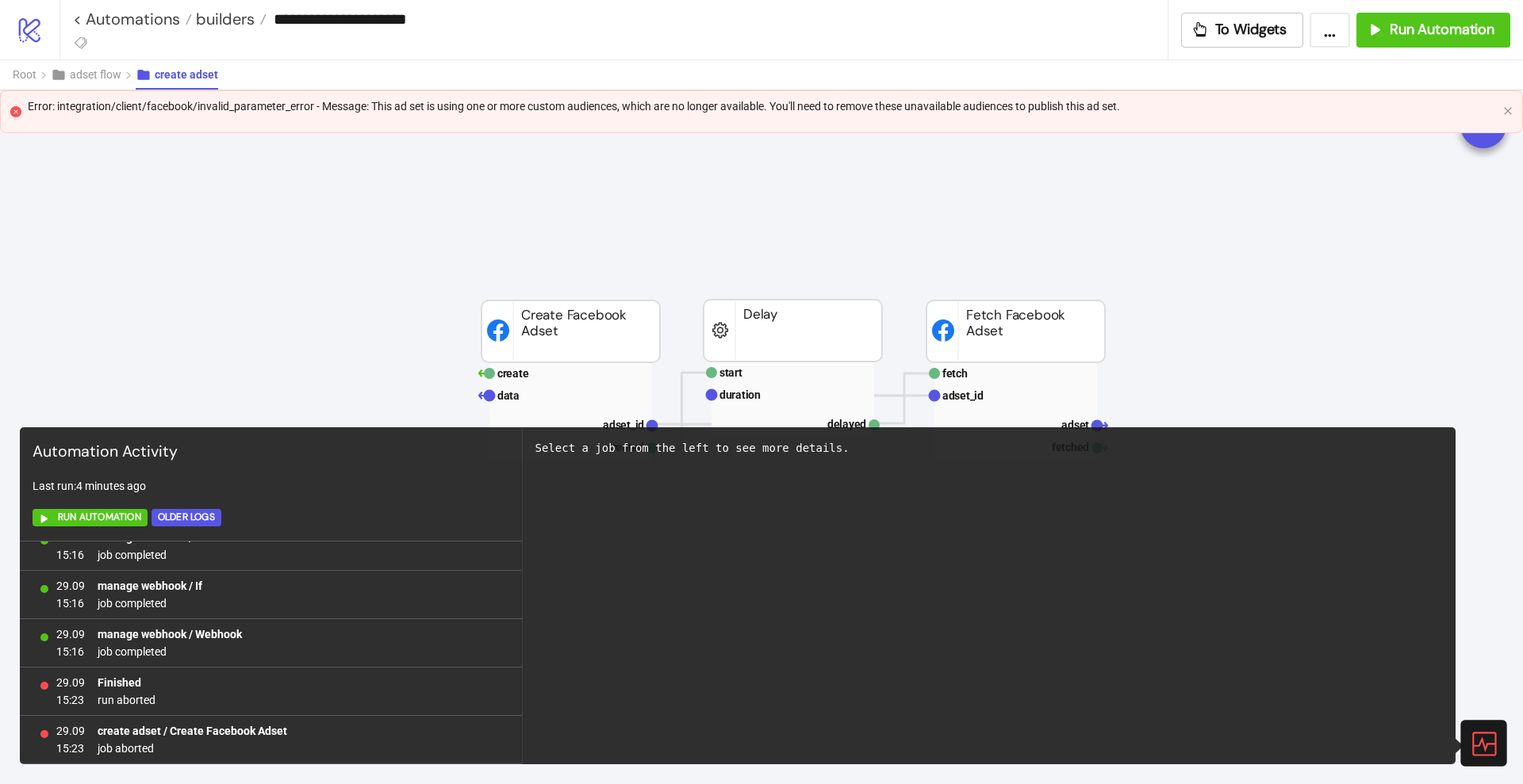
click at [1494, 748] on icon at bounding box center [1484, 744] width 24 height 24
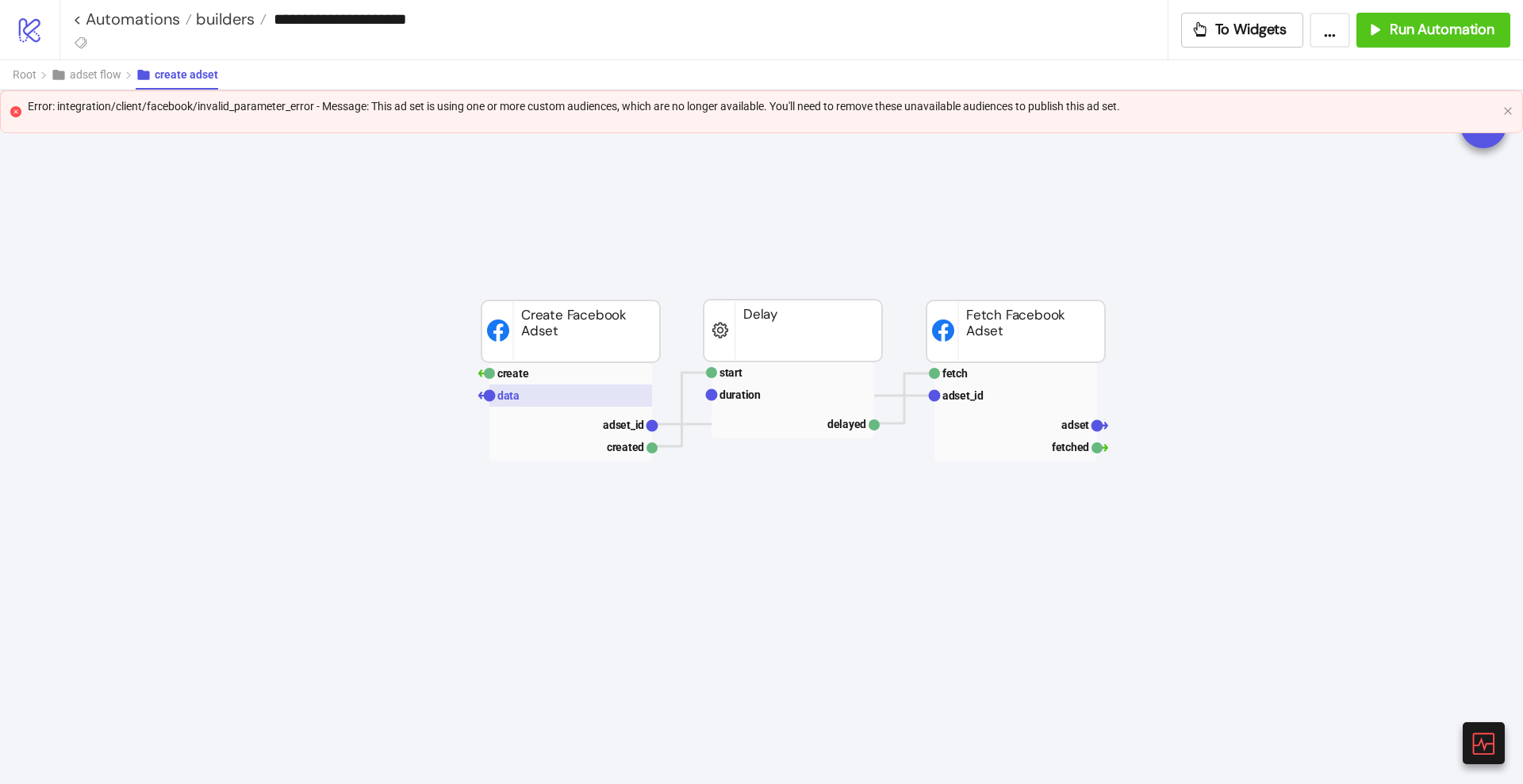
click at [561, 402] on rect at bounding box center [571, 395] width 163 height 22
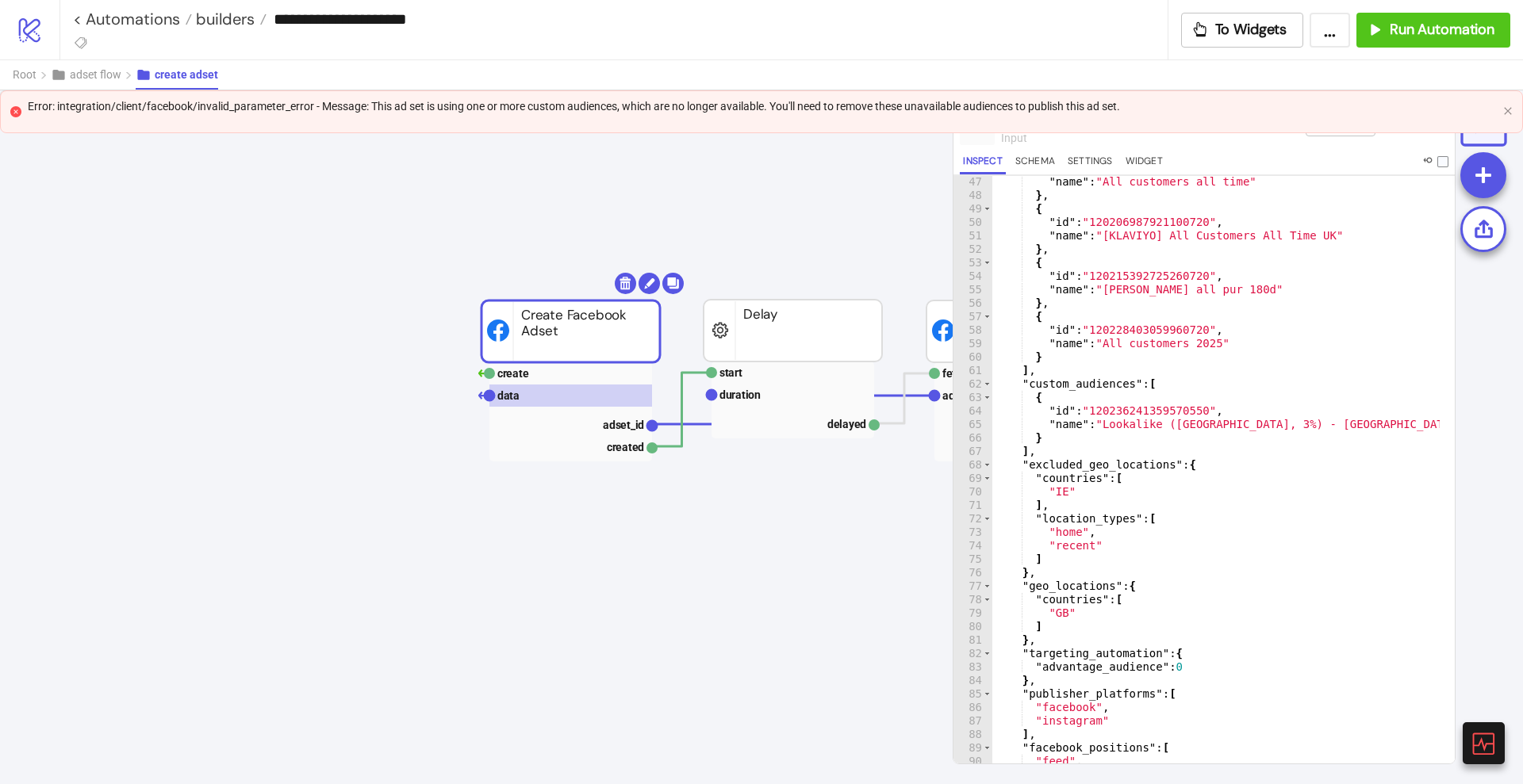
scroll to position [619, 0]
type textarea "**********"
click at [1128, 413] on div ""id" : "23847797950020550" , "name" : "All customers all time" } , { "id" : "12…" at bounding box center [1216, 473] width 447 height 614
click at [552, 377] on rect at bounding box center [571, 374] width 163 height 22
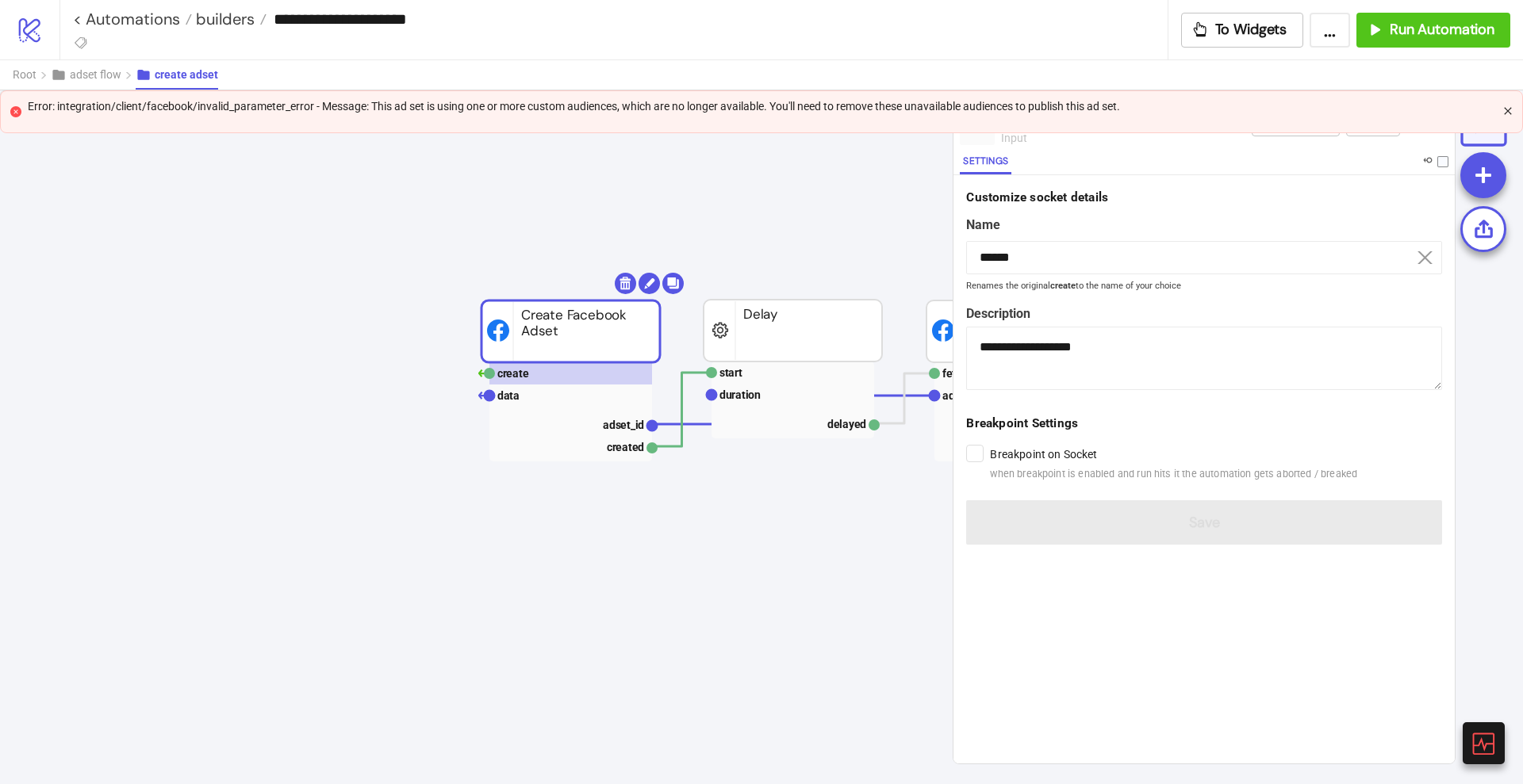
click at [1509, 112] on icon "close" at bounding box center [1507, 111] width 8 height 8
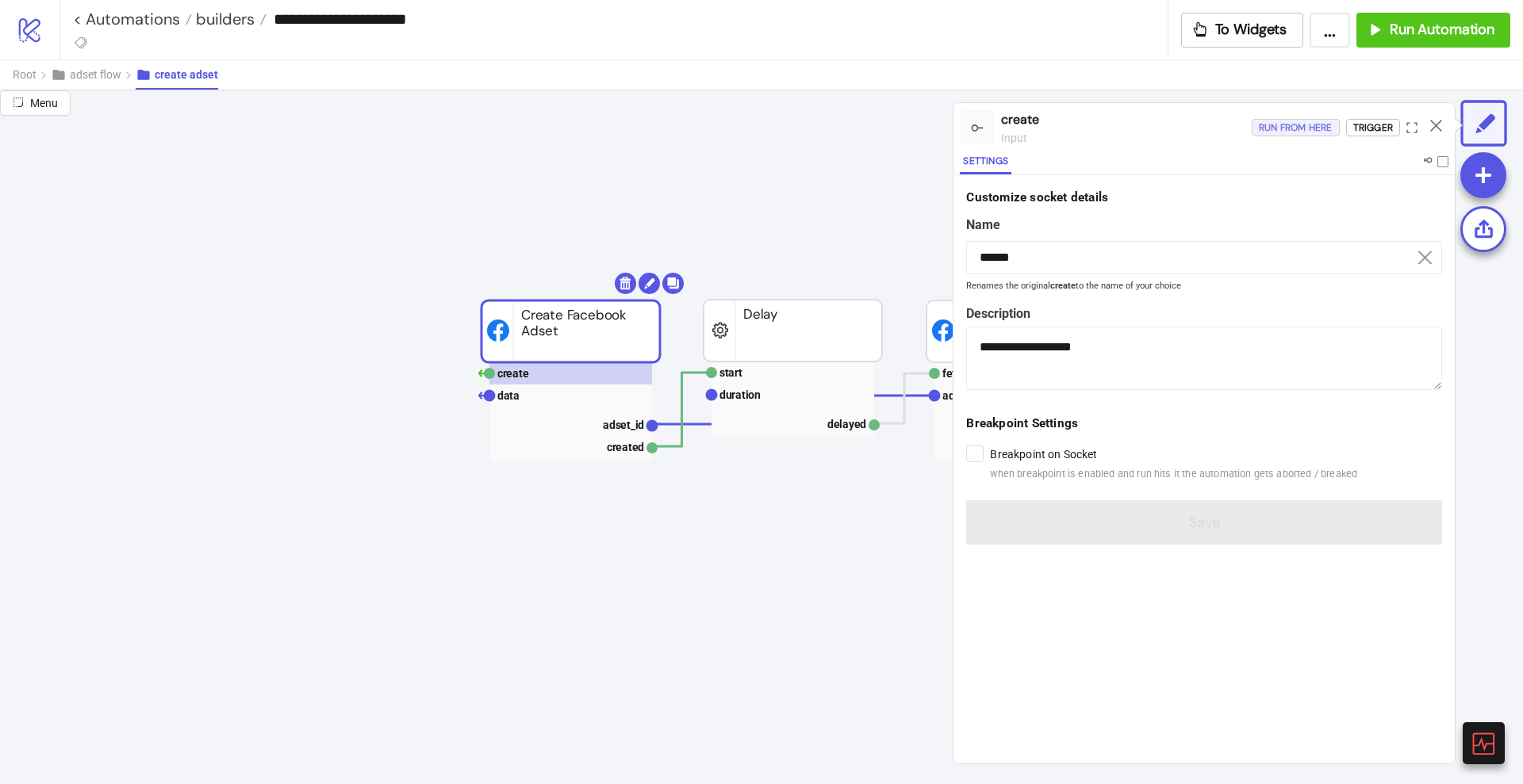
click at [1306, 133] on div "Run from here" at bounding box center [1295, 128] width 74 height 18
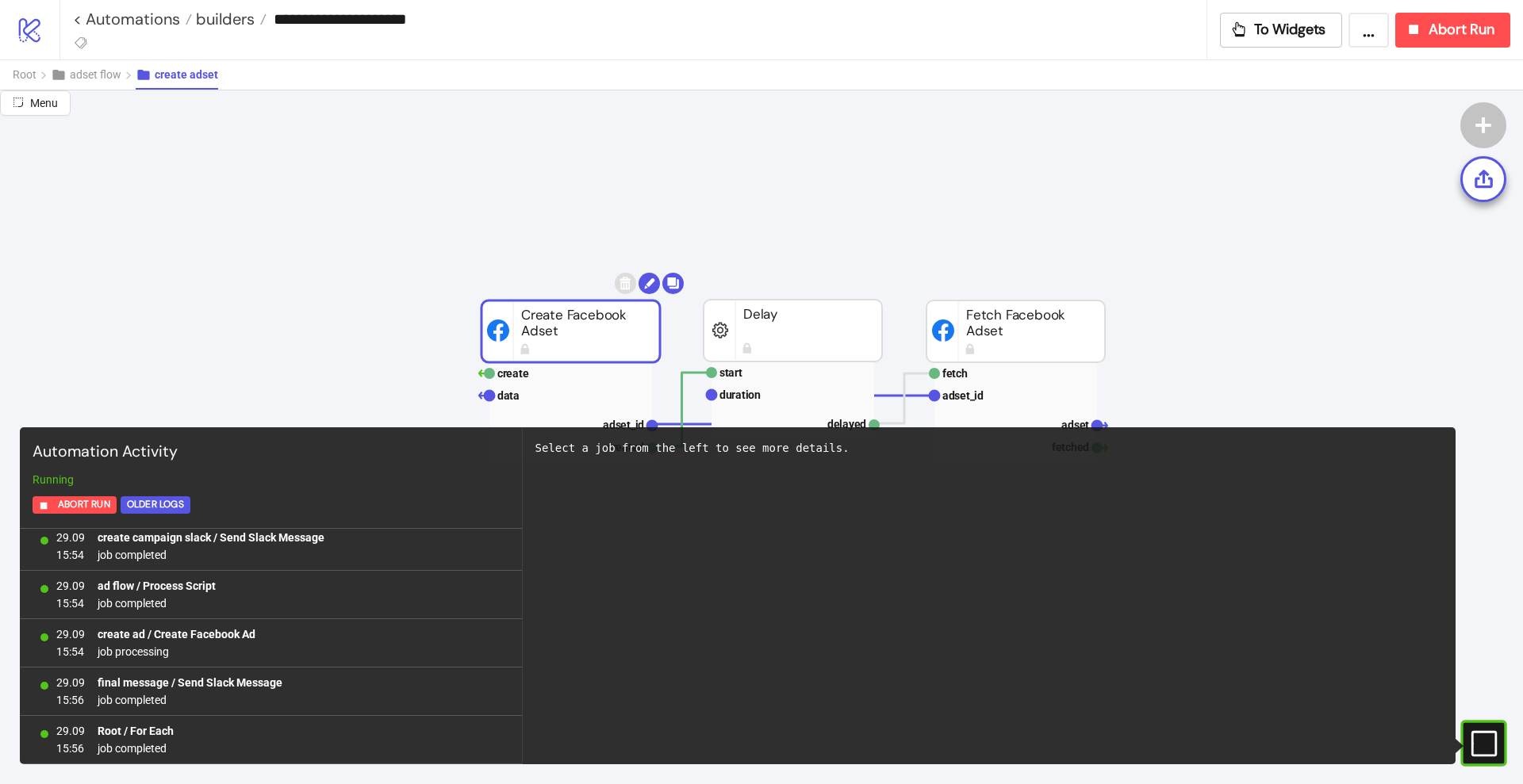
scroll to position [37984, 0]
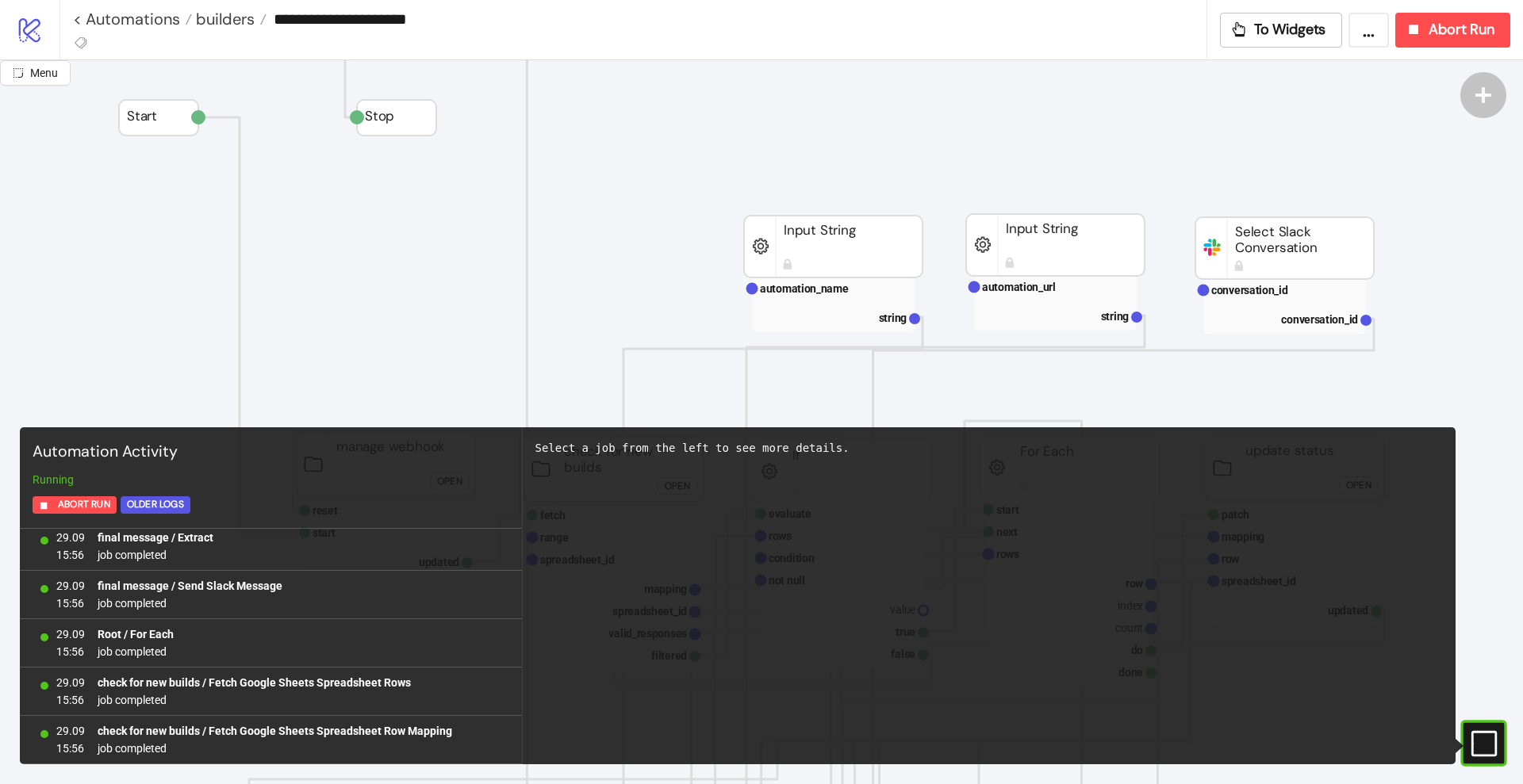
scroll to position [1748, 0]
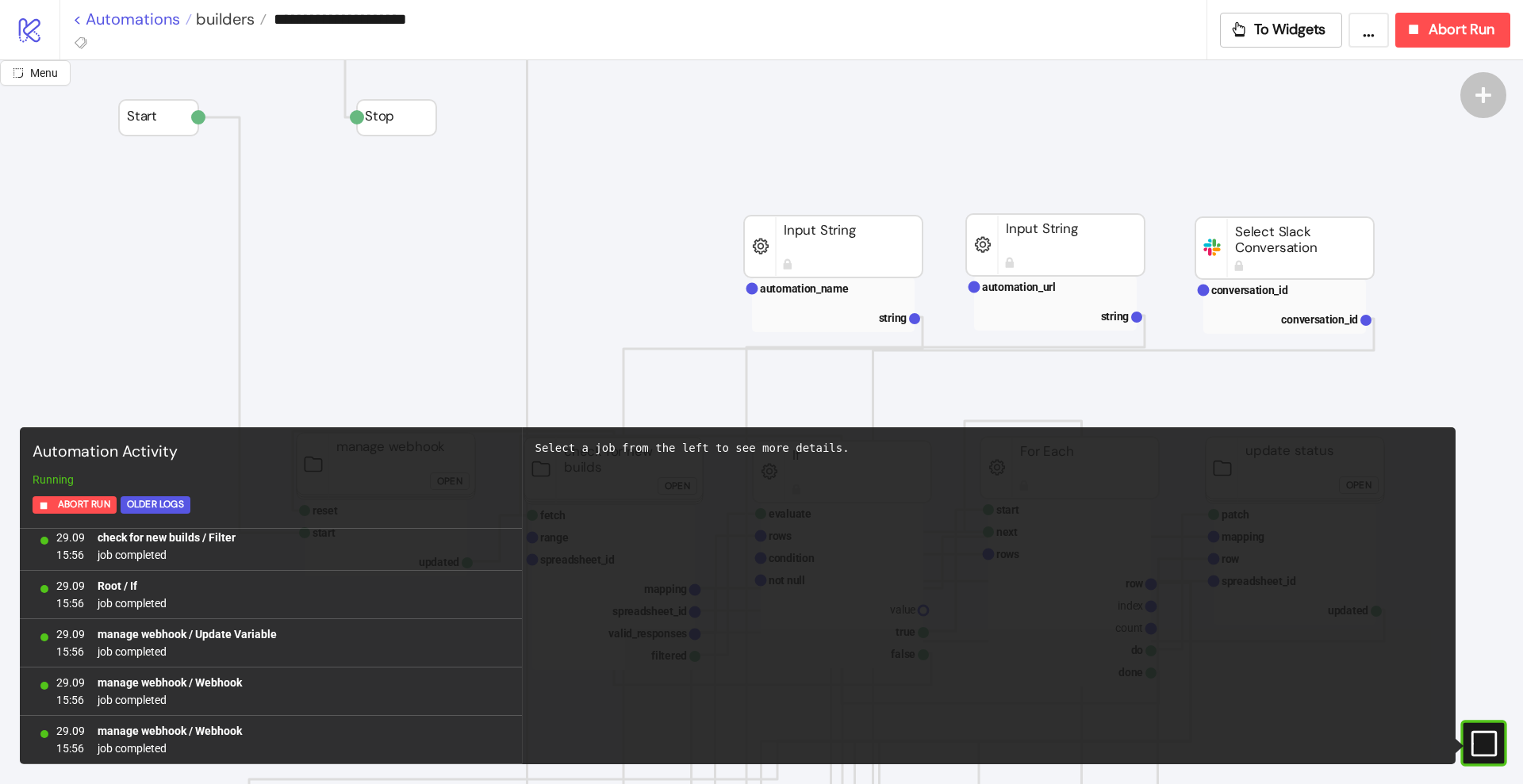
click at [151, 14] on link "< Automations" at bounding box center [133, 18] width 119 height 16
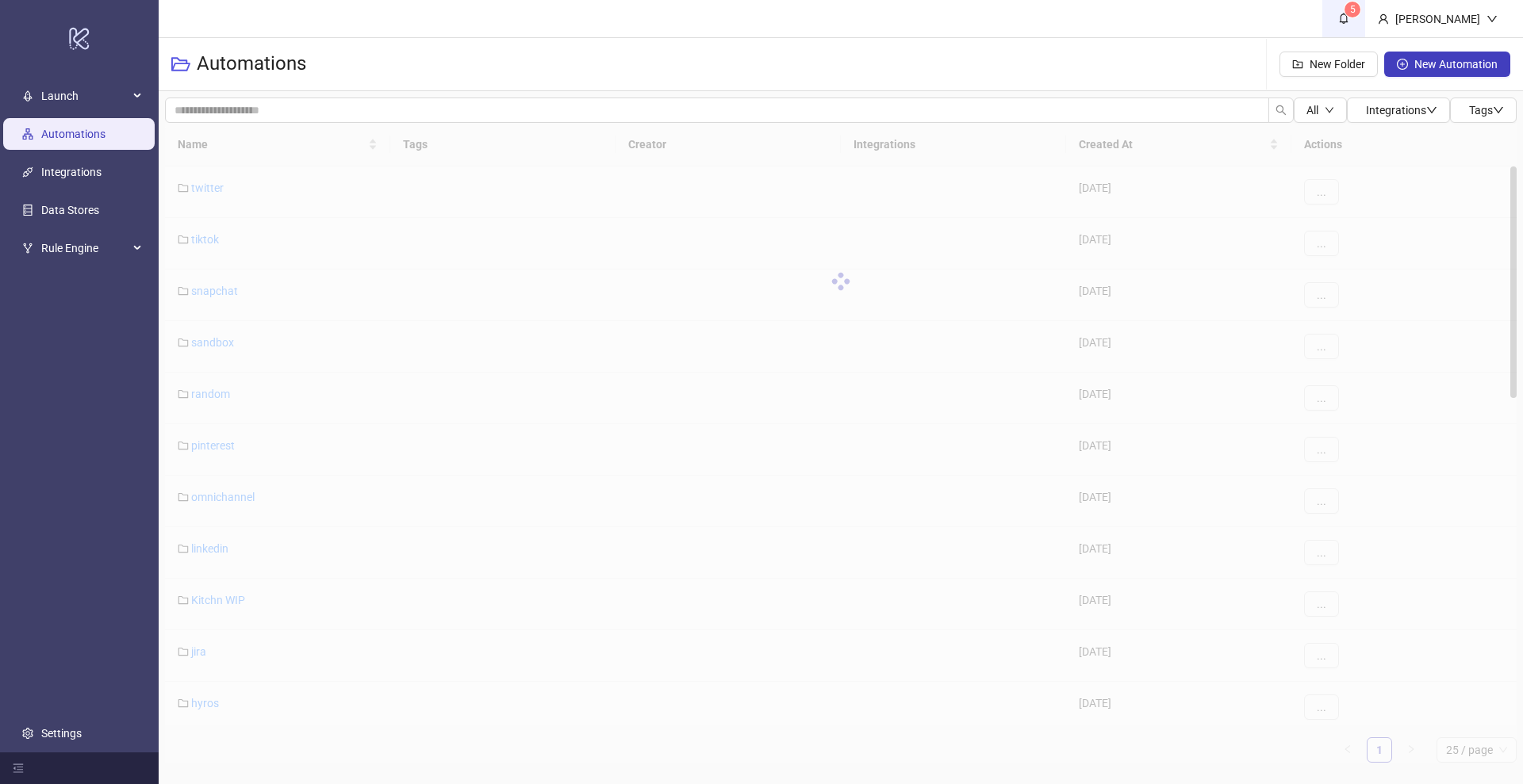
click at [1349, 19] on icon "bell" at bounding box center [1343, 18] width 11 height 11
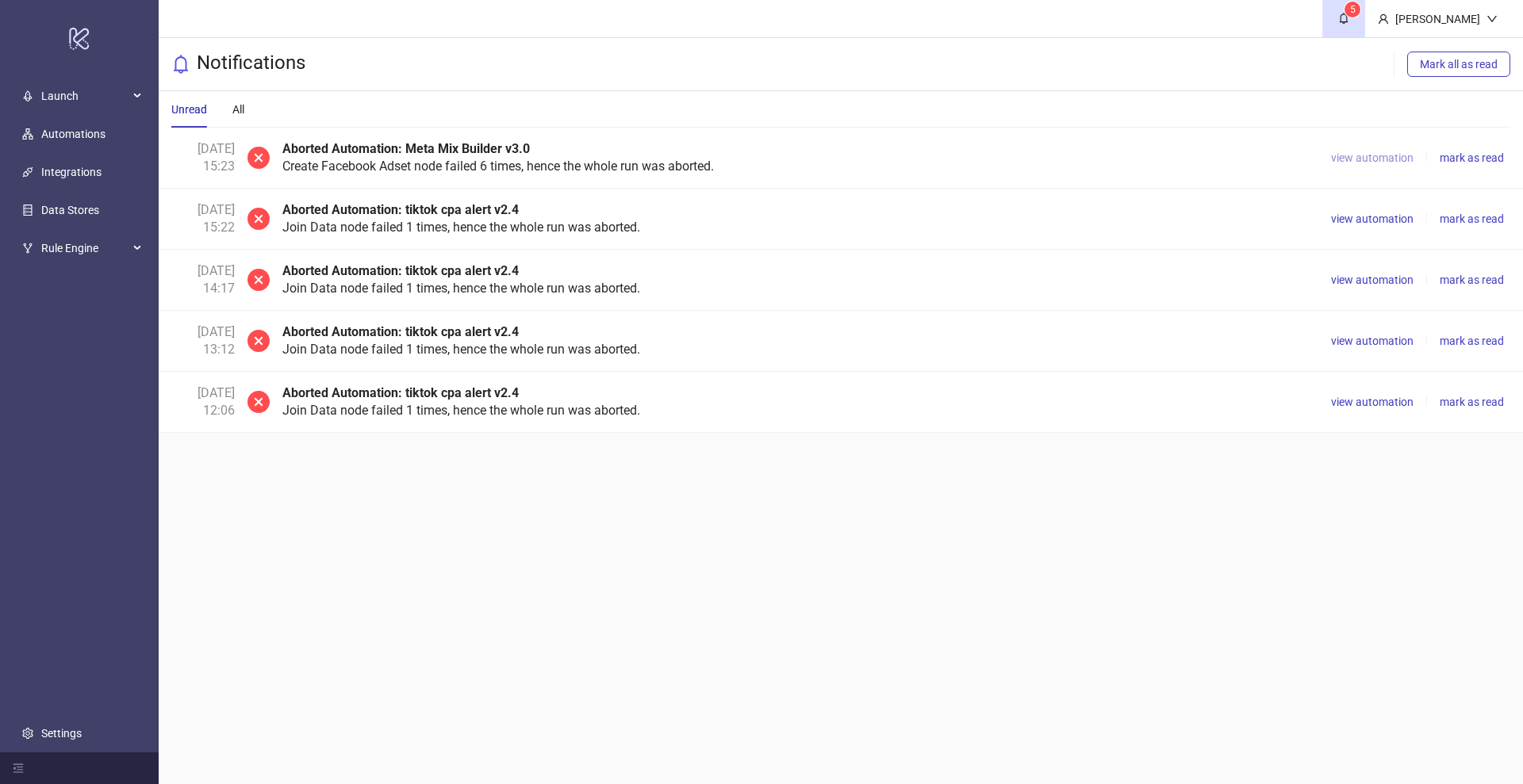
click at [1389, 154] on span "view automation" at bounding box center [1372, 157] width 82 height 13
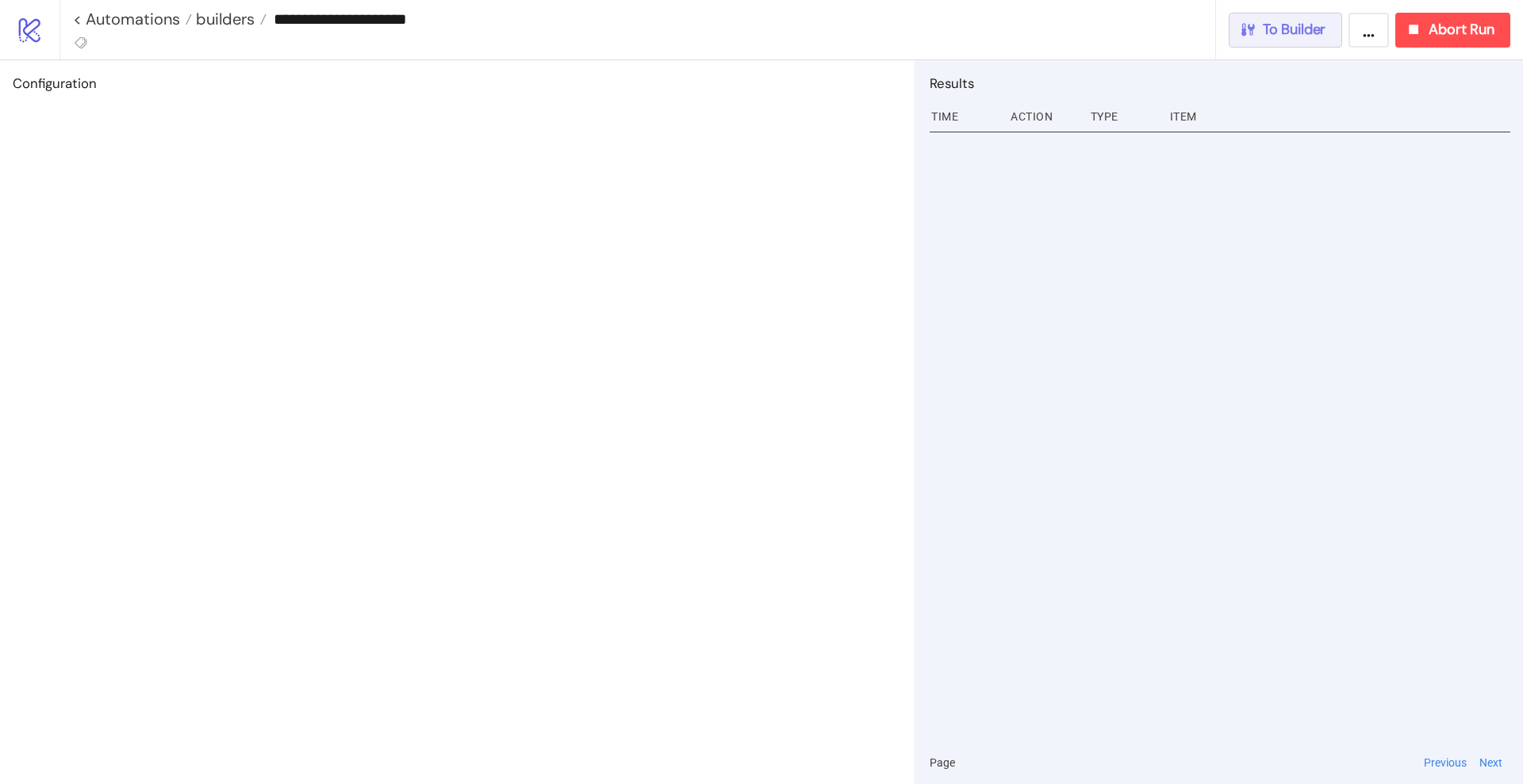
click at [1284, 25] on span "To Builder" at bounding box center [1295, 30] width 64 height 18
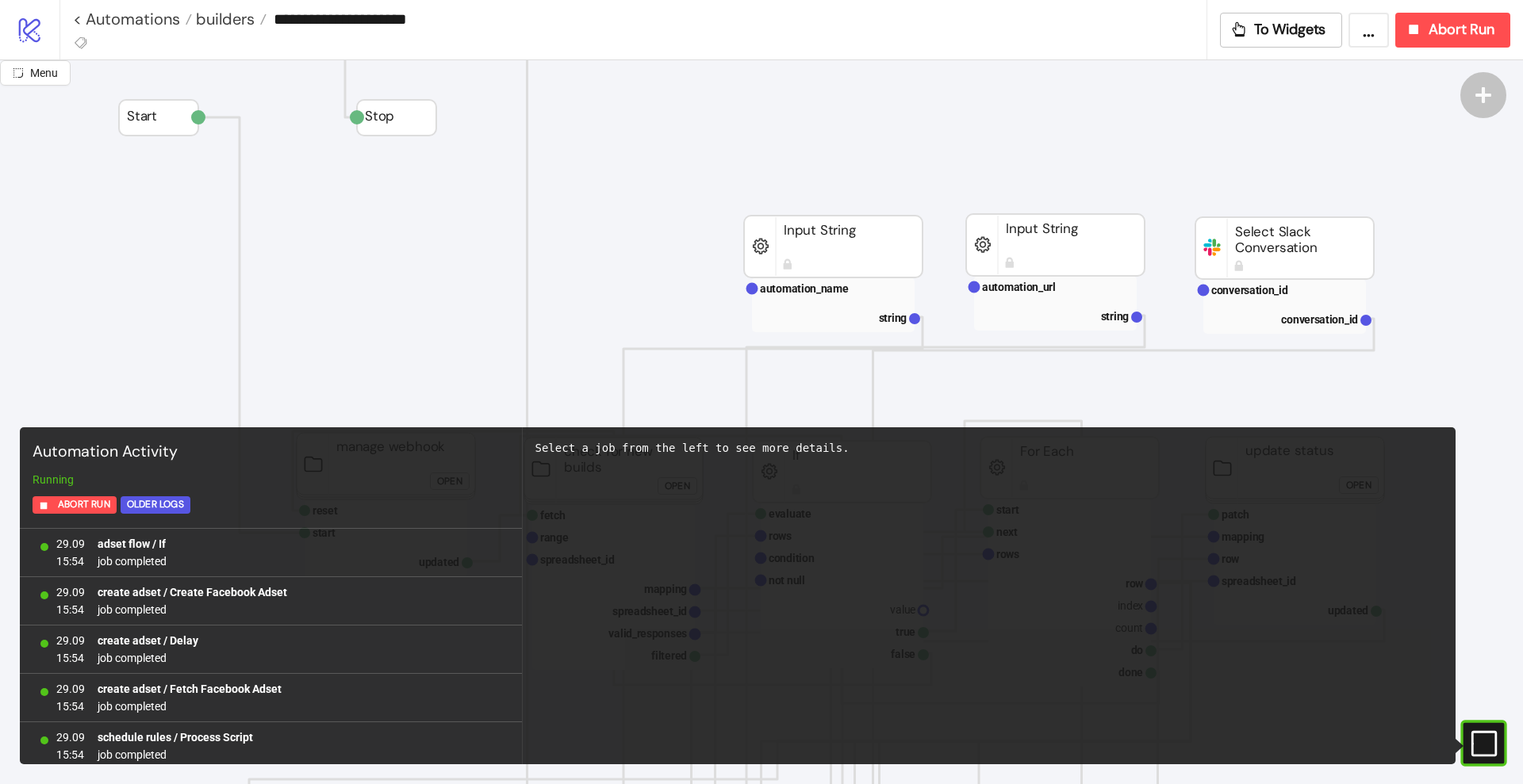
scroll to position [1748, 0]
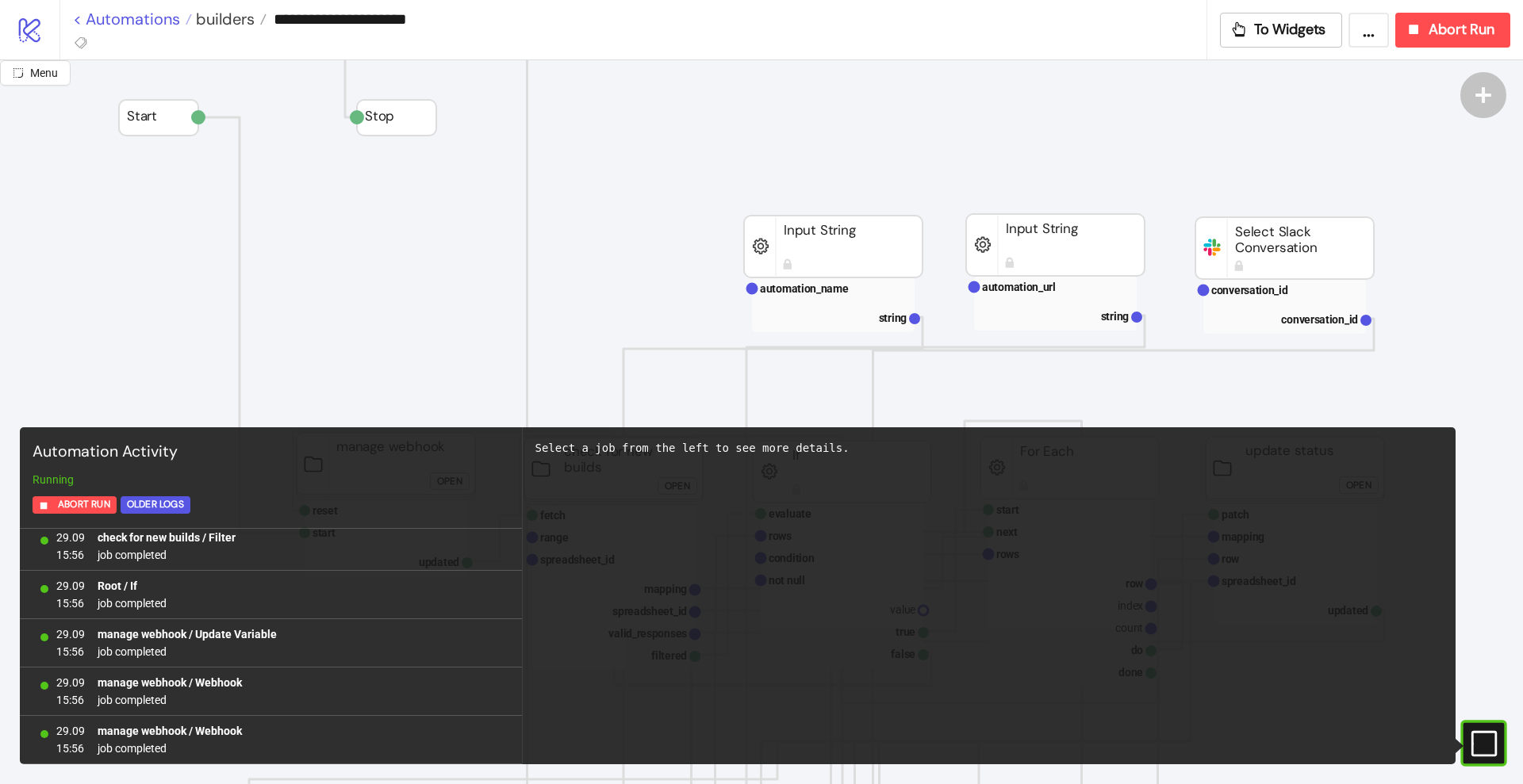
click at [143, 18] on link "< Automations" at bounding box center [133, 18] width 119 height 16
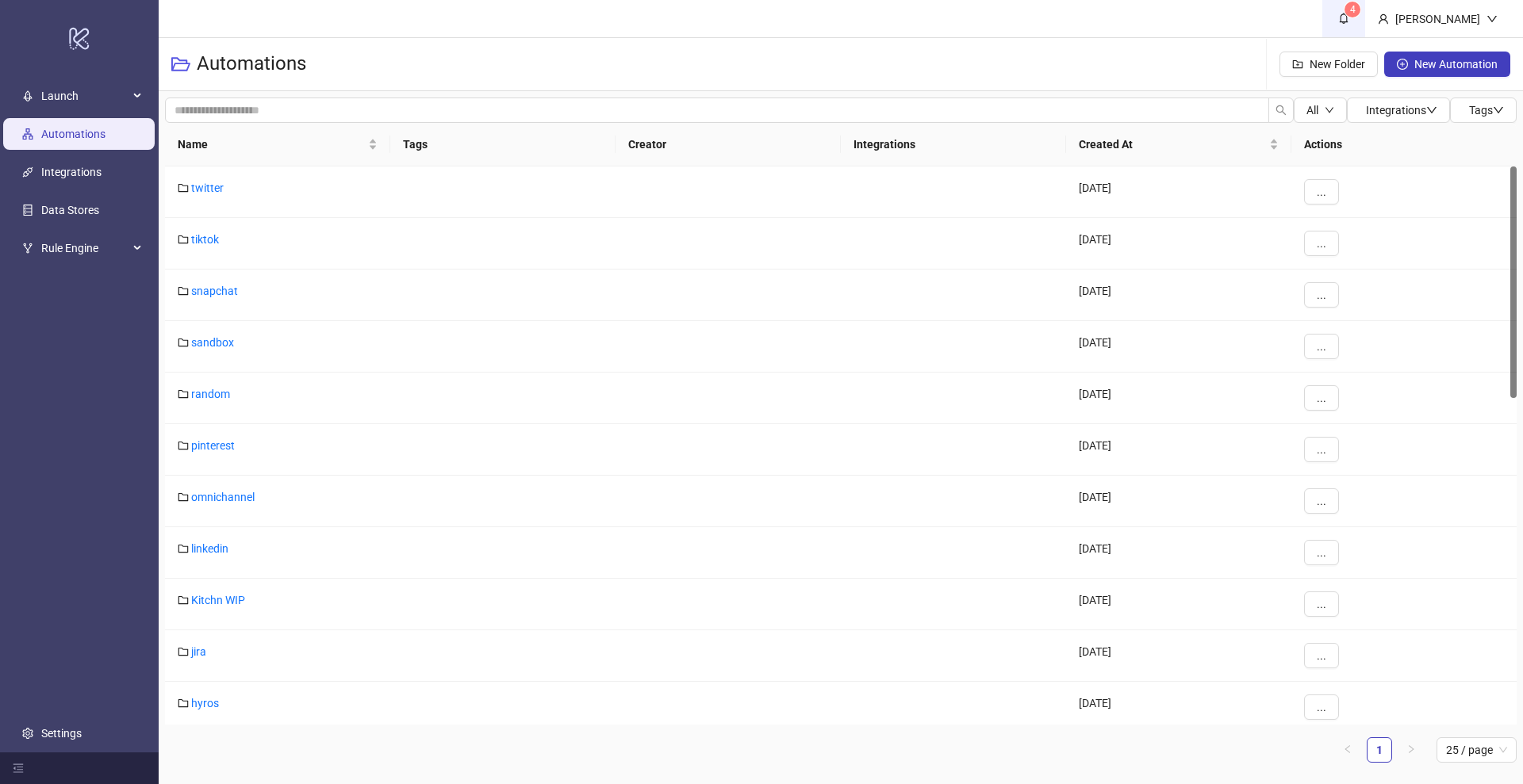
click at [1349, 20] on icon "bell" at bounding box center [1343, 18] width 11 height 11
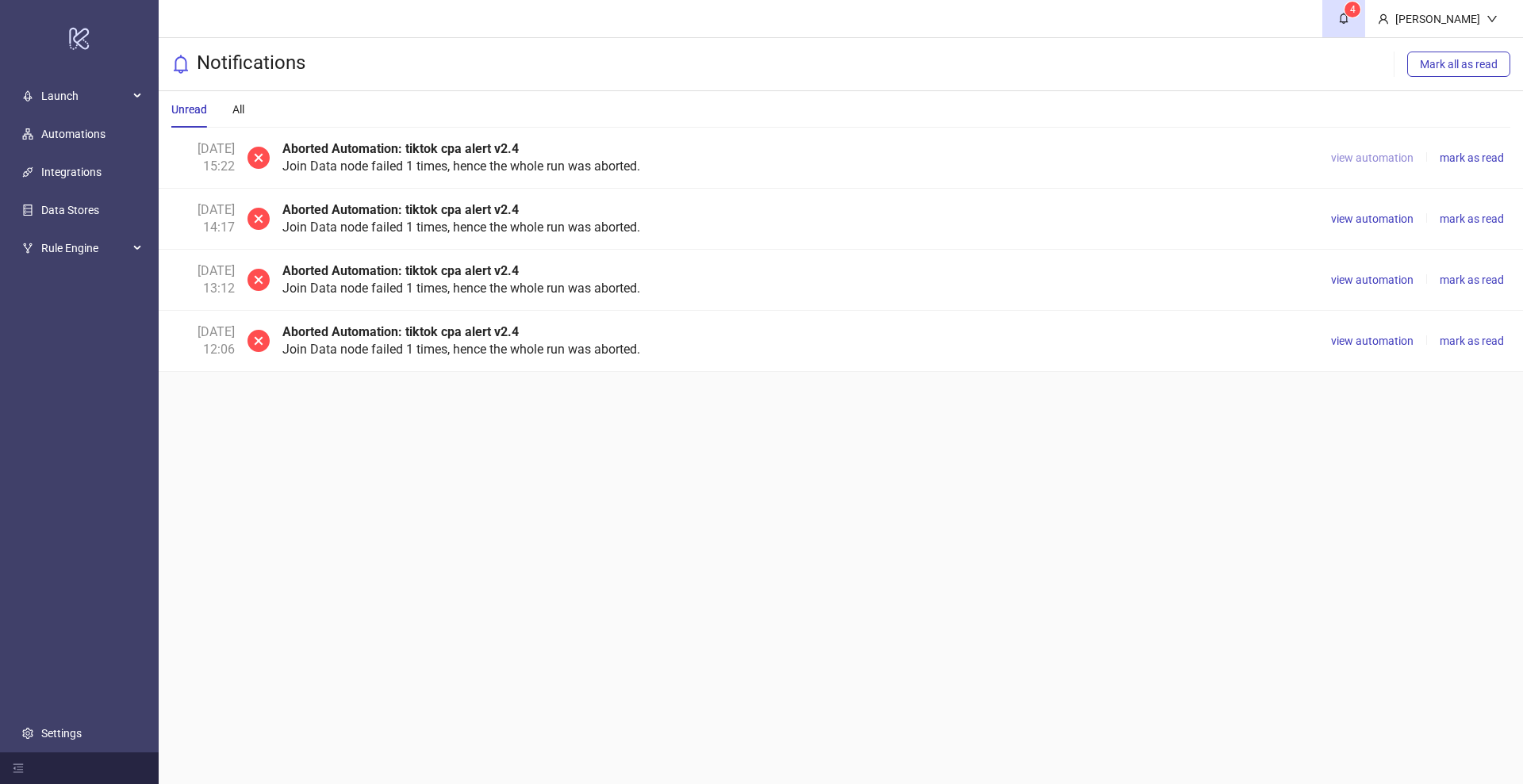
click at [1356, 154] on span "view automation" at bounding box center [1372, 157] width 82 height 13
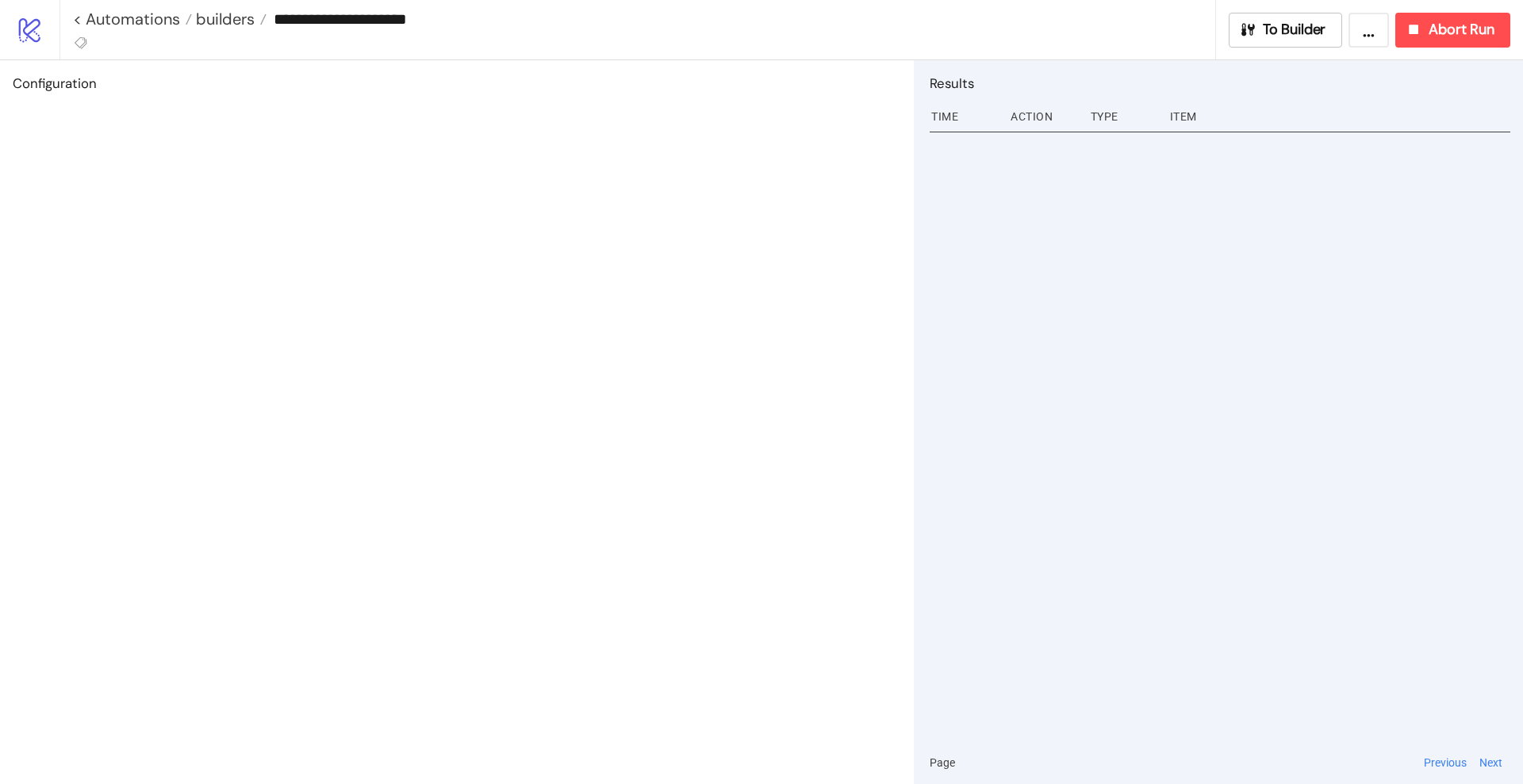
type input "**********"
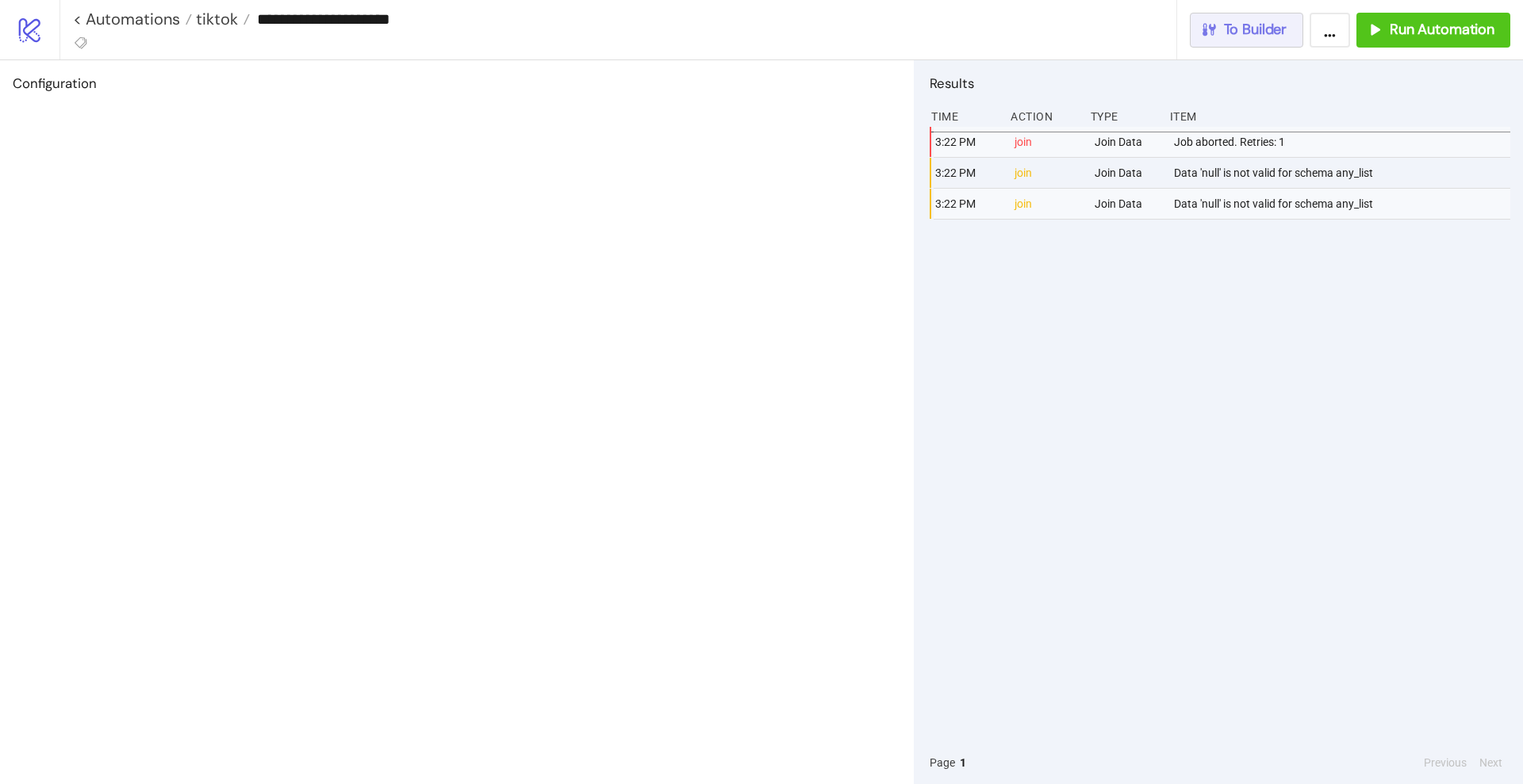
click at [1256, 43] on button "To Builder" at bounding box center [1247, 30] width 114 height 35
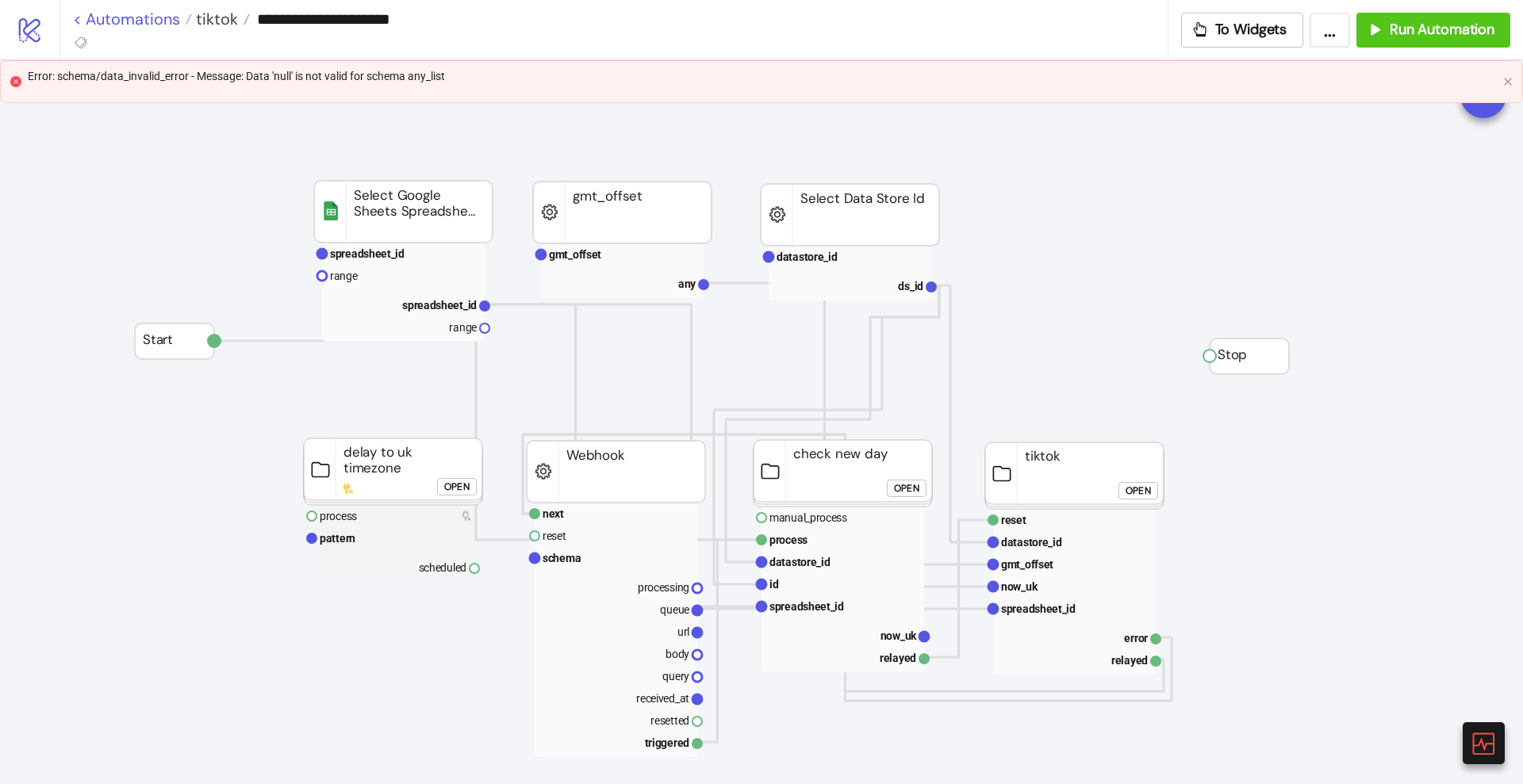
click at [145, 14] on link "< Automations" at bounding box center [133, 18] width 119 height 16
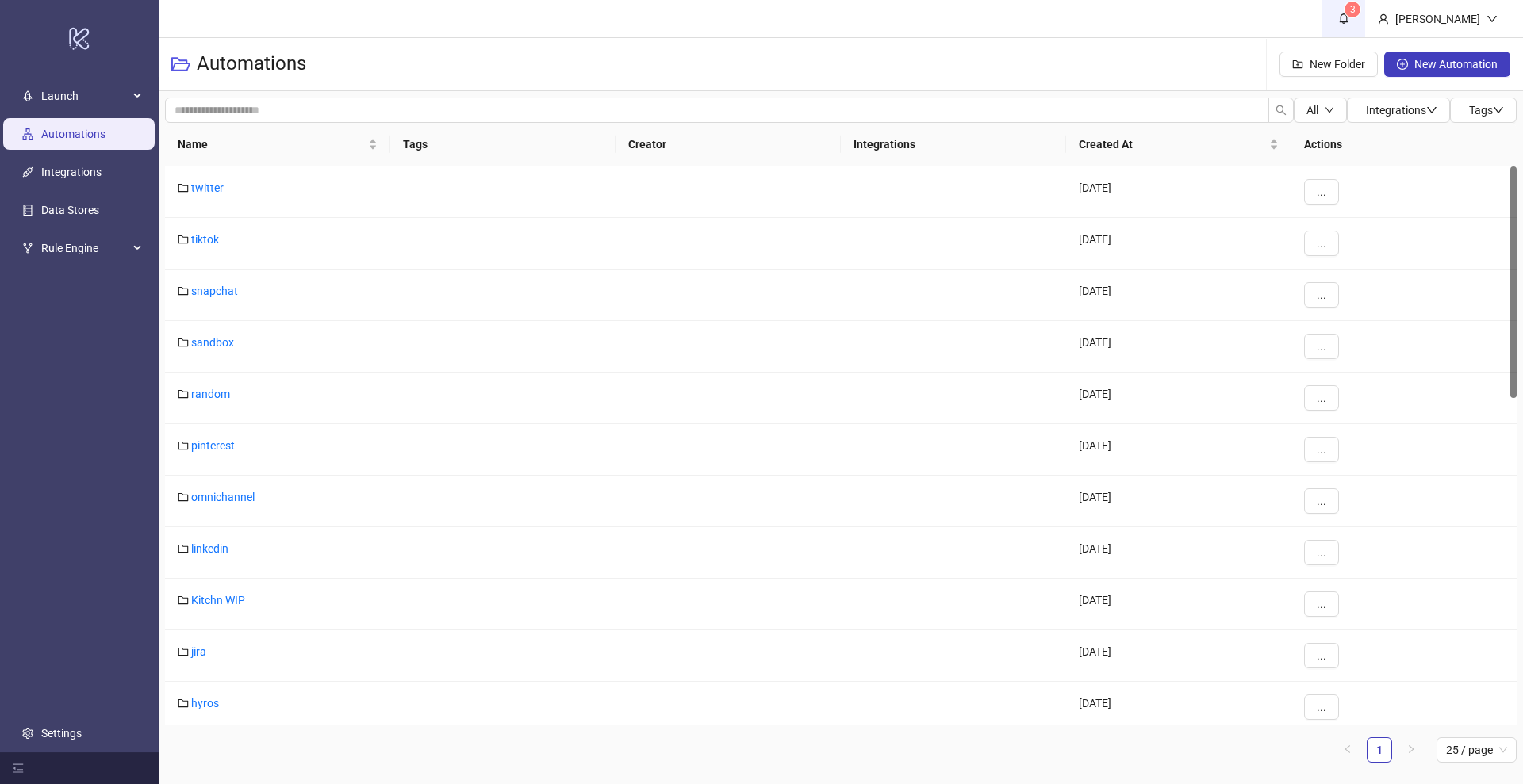
click at [1349, 14] on link "3" at bounding box center [1343, 18] width 43 height 37
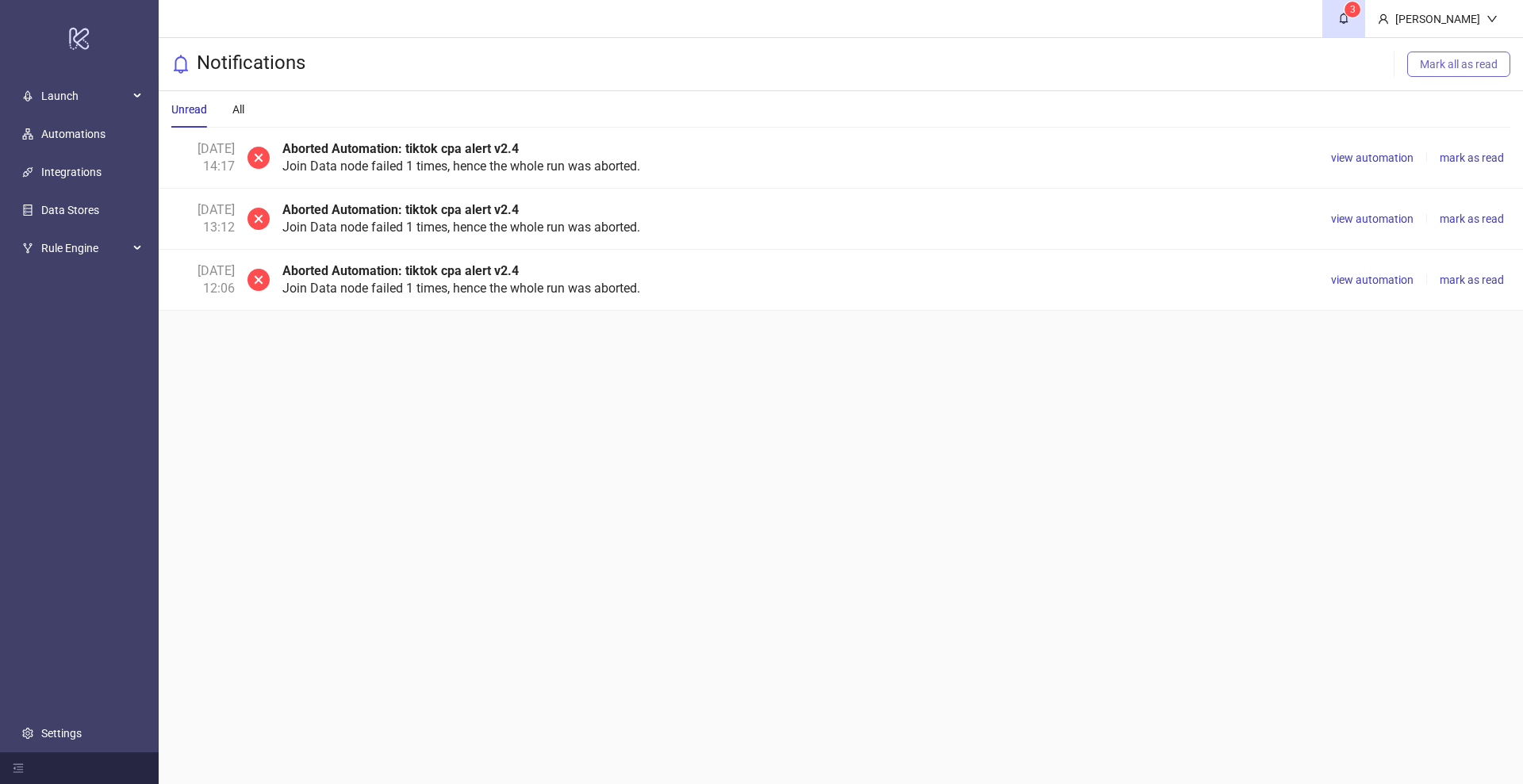
click at [1453, 73] on button "Mark all as read" at bounding box center [1458, 64] width 103 height 25
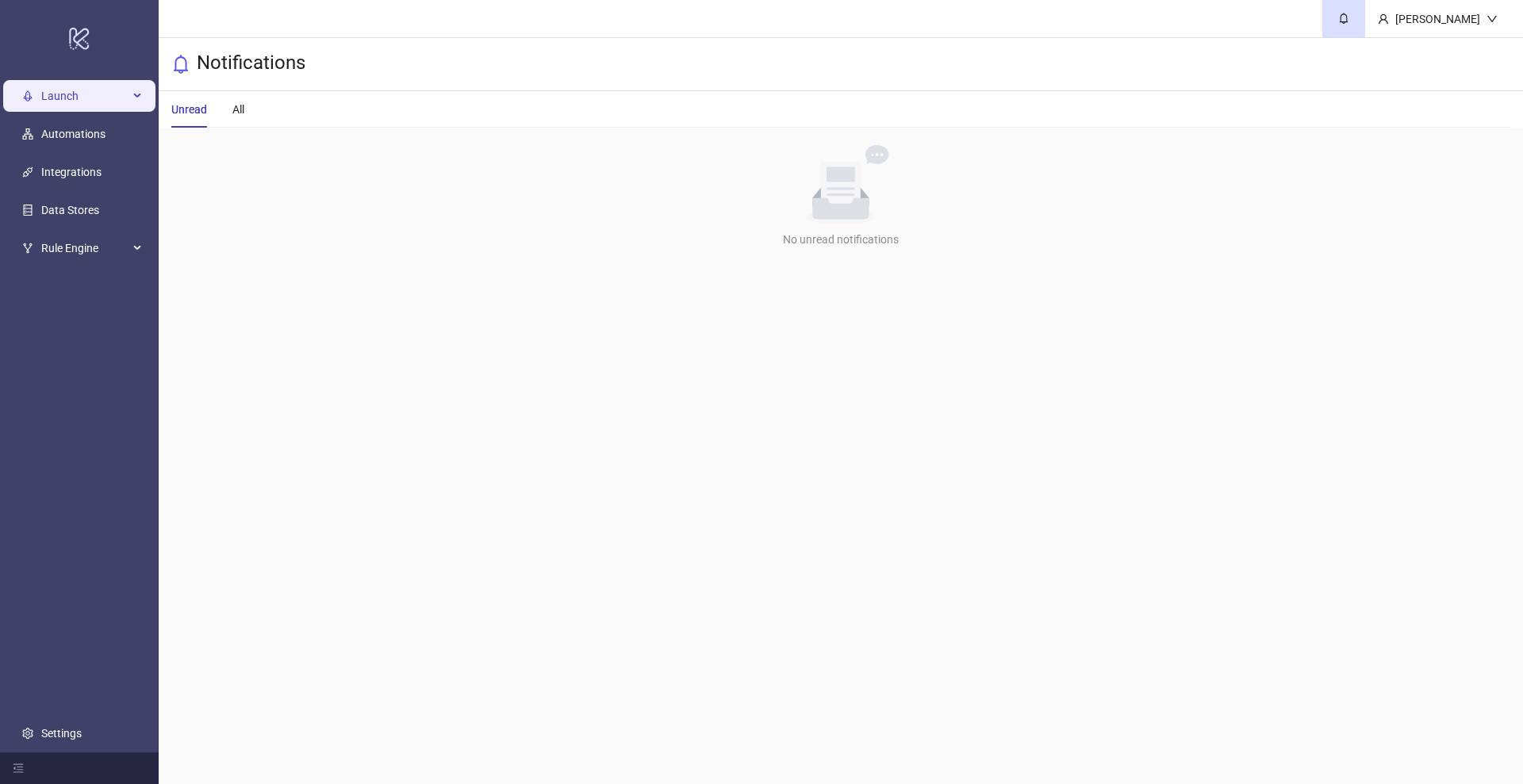
click at [78, 102] on span "Launch" at bounding box center [85, 96] width 87 height 32
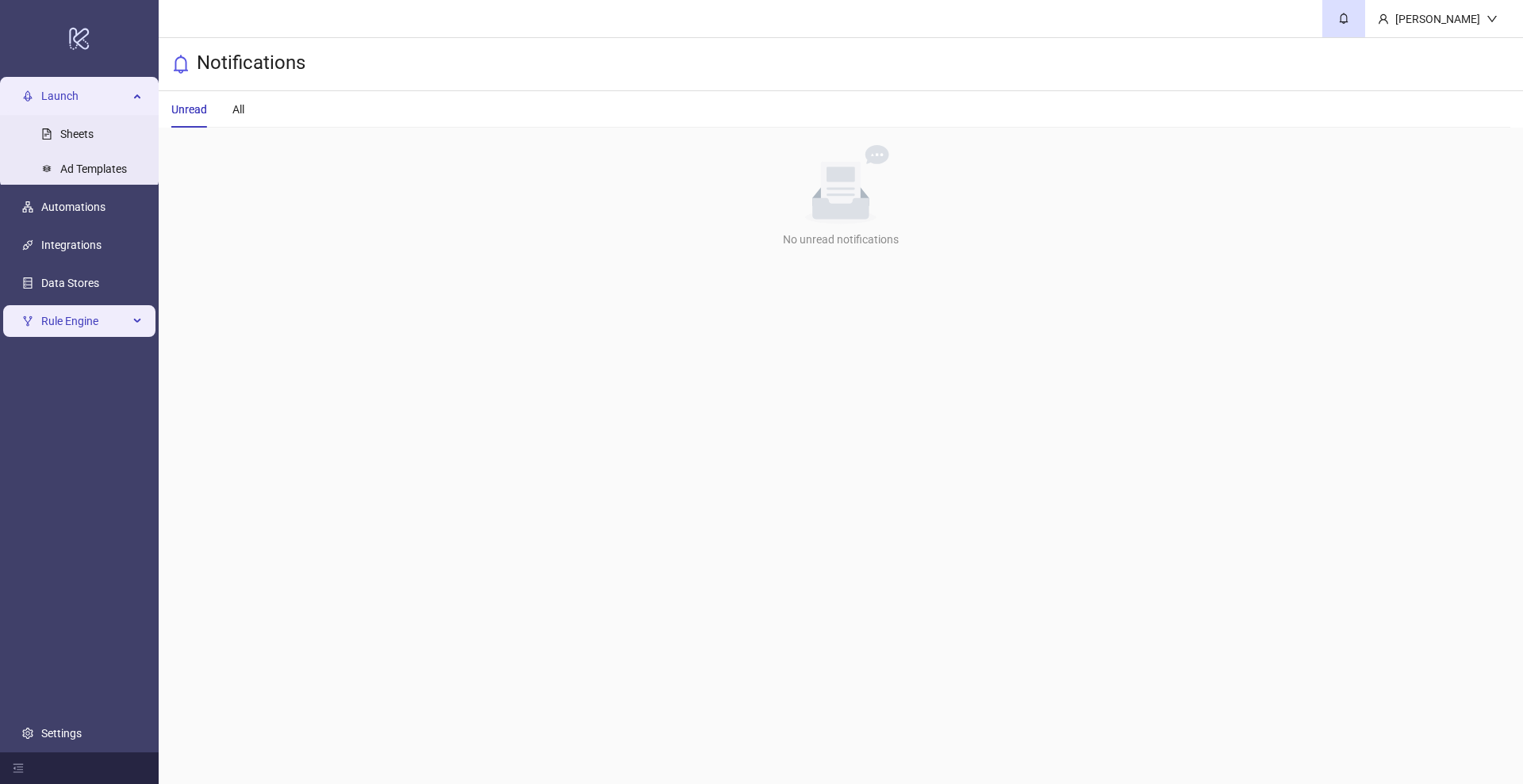
click at [75, 319] on span "Rule Engine" at bounding box center [85, 321] width 87 height 32
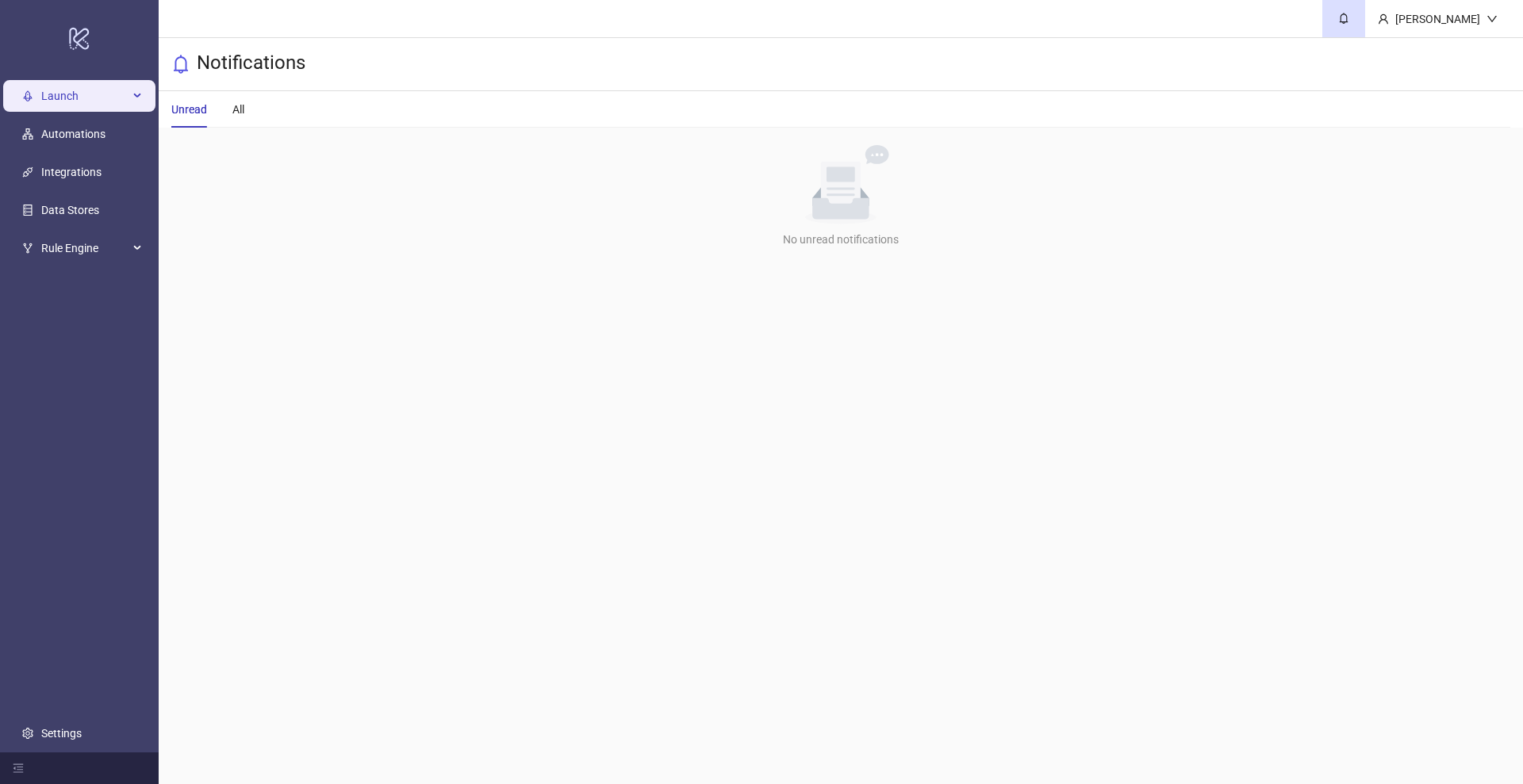
click at [67, 89] on span "Launch" at bounding box center [85, 96] width 87 height 32
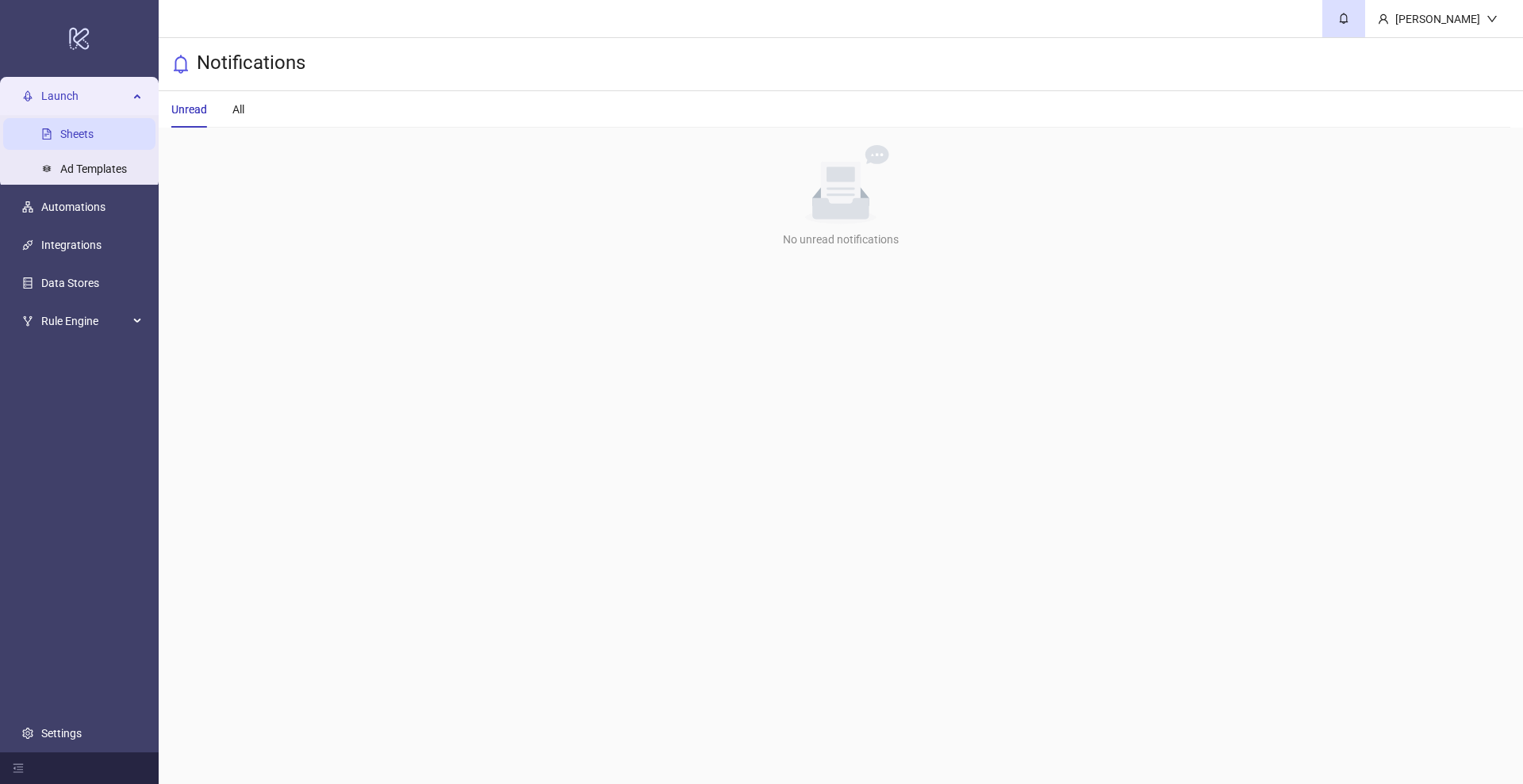
click at [70, 133] on link "Sheets" at bounding box center [77, 133] width 34 height 13
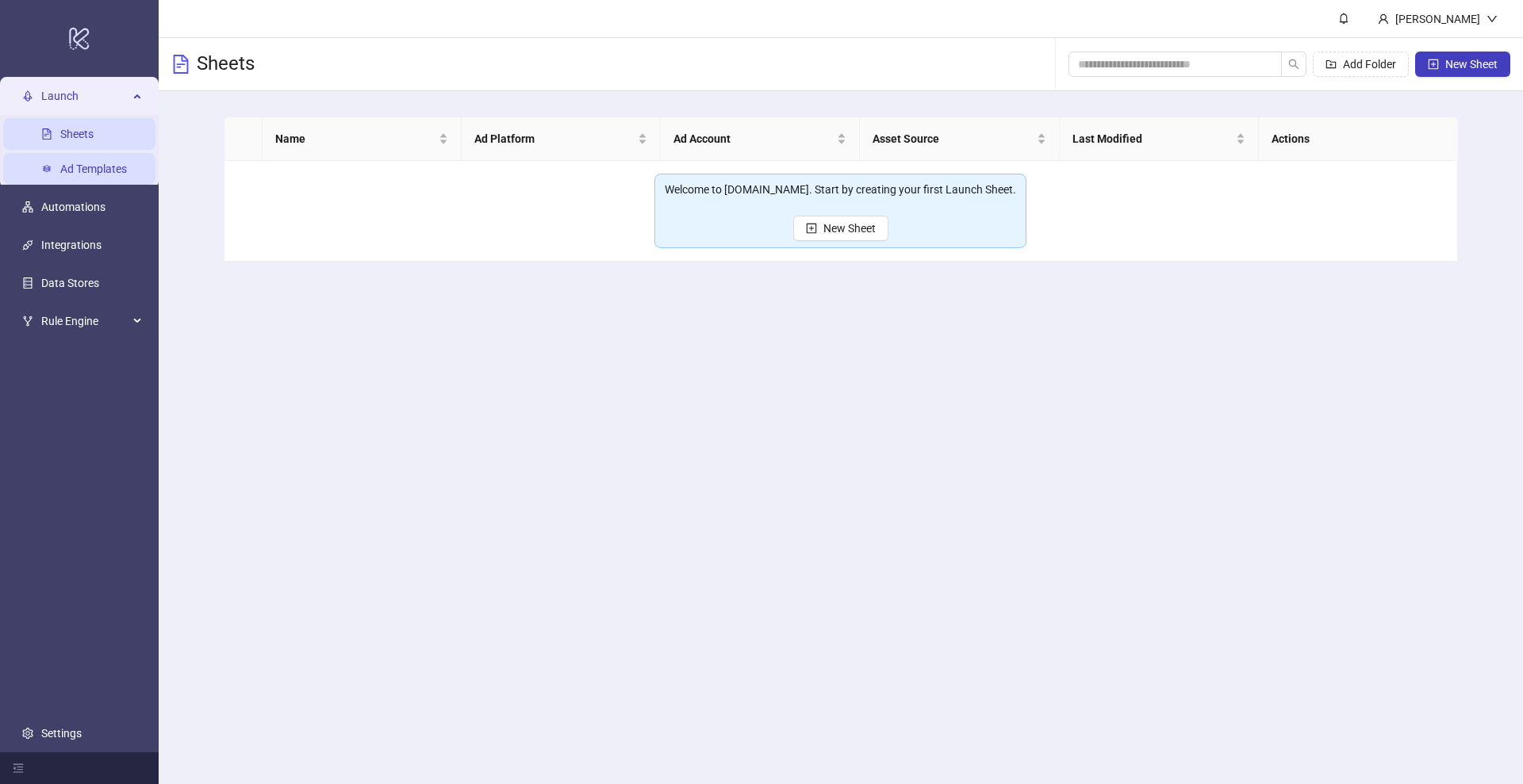
click at [121, 167] on link "Ad Templates" at bounding box center [93, 169] width 66 height 13
